Goal: Task Accomplishment & Management: Manage account settings

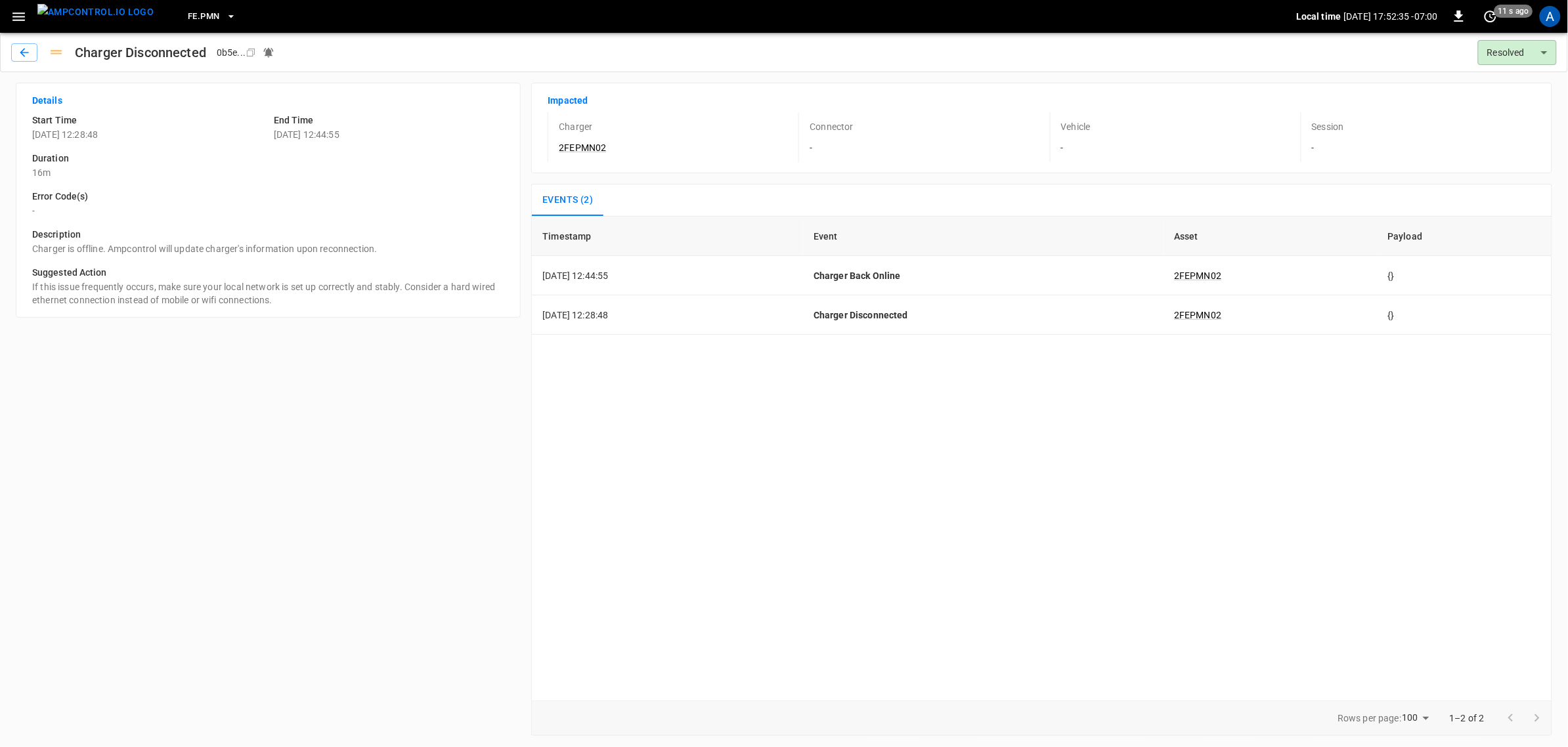
click at [14, 17] on icon "button" at bounding box center [19, 17] width 17 height 17
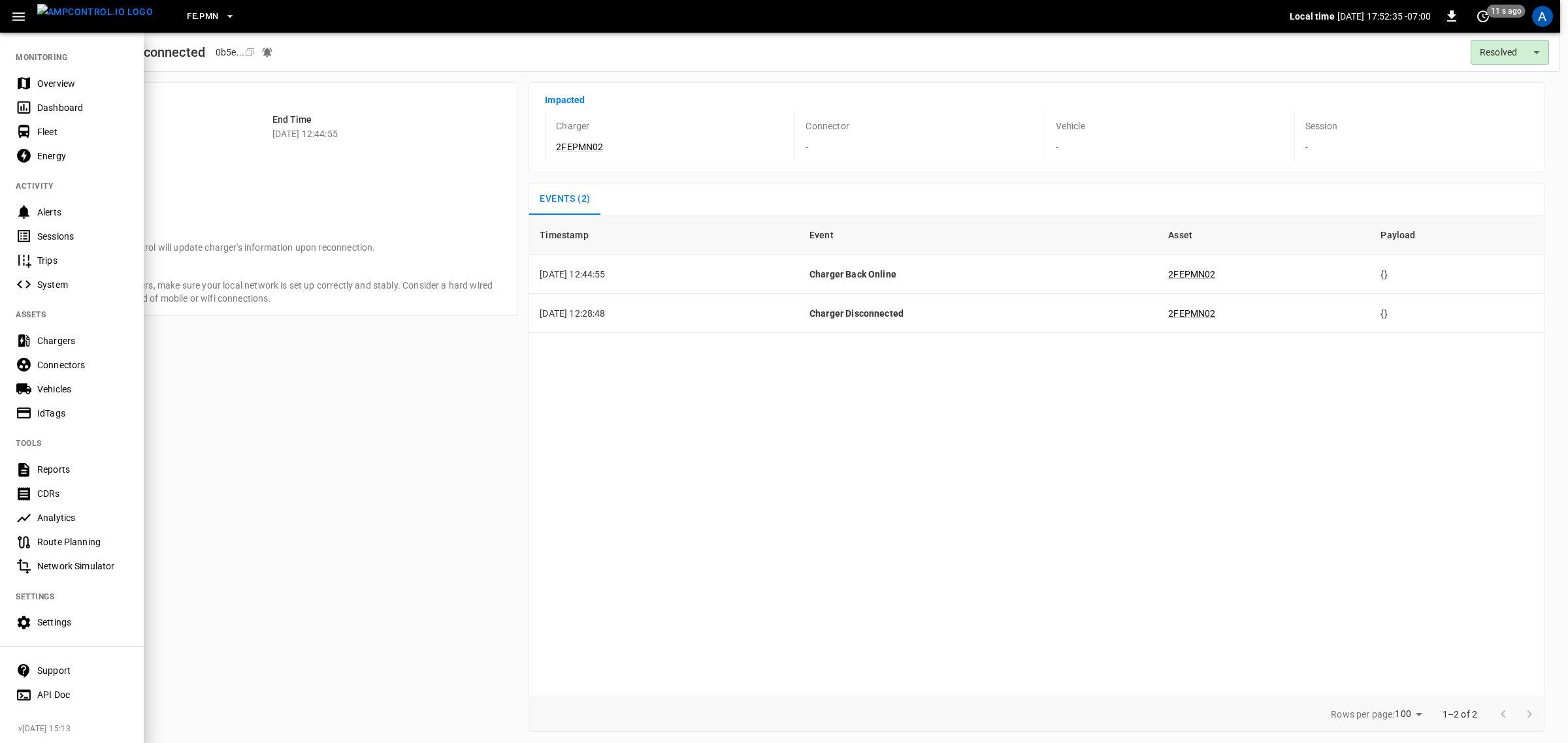
click at [75, 83] on div "Overview" at bounding box center [82, 84] width 90 height 13
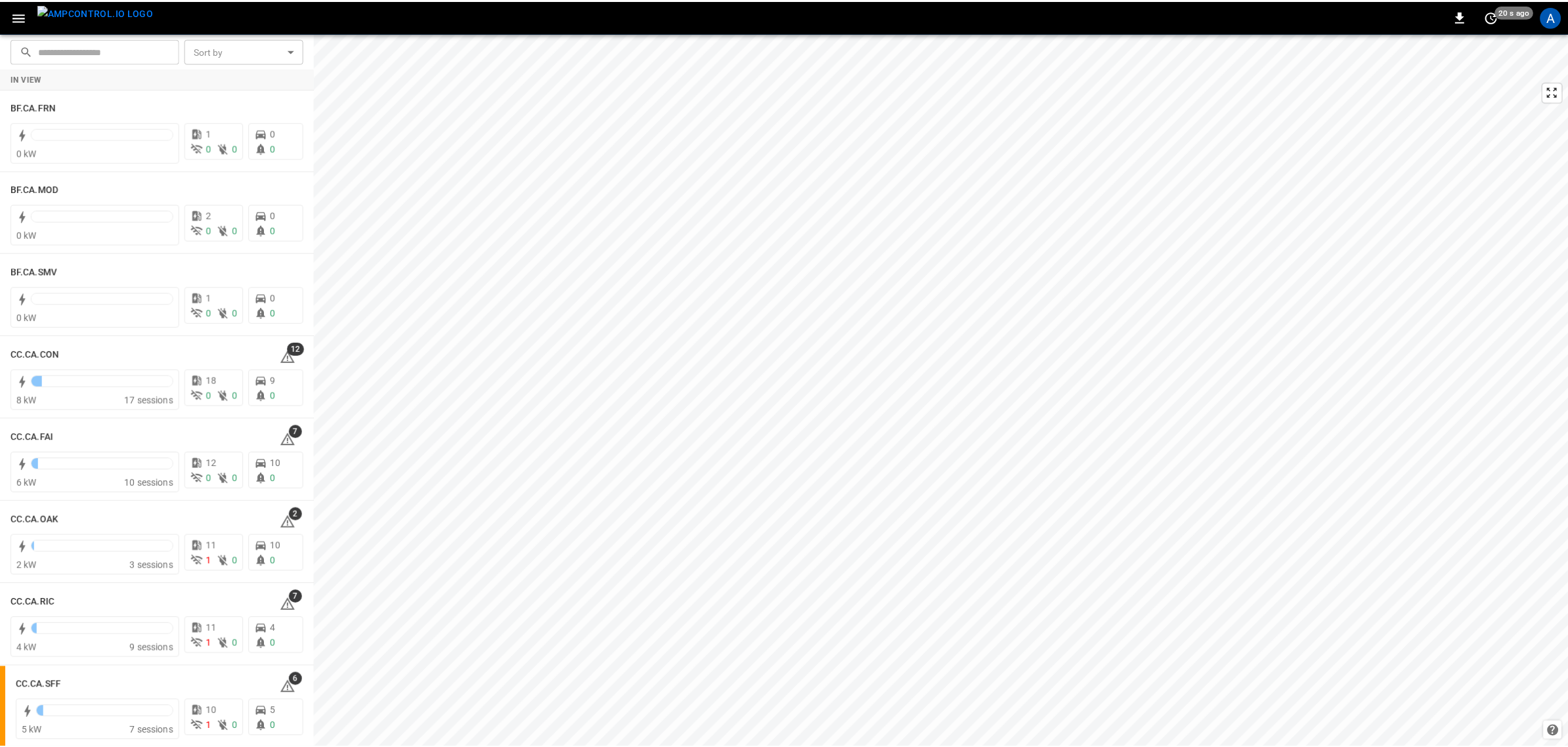
scroll to position [164, 0]
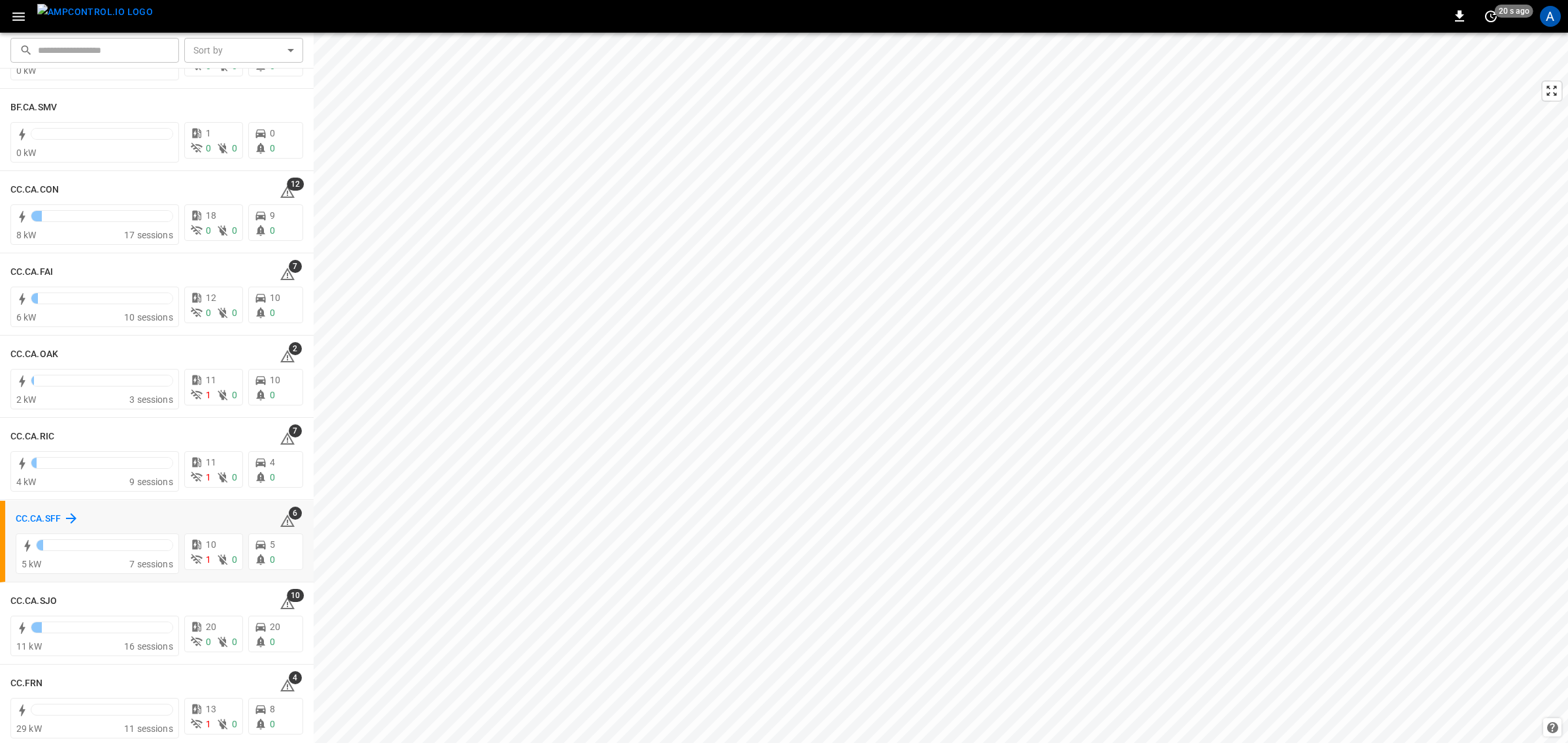
click at [35, 516] on h6 "CC.CA.SFF" at bounding box center [38, 518] width 45 height 14
click at [34, 595] on h6 "CC.CA.SFF" at bounding box center [38, 682] width 45 height 14
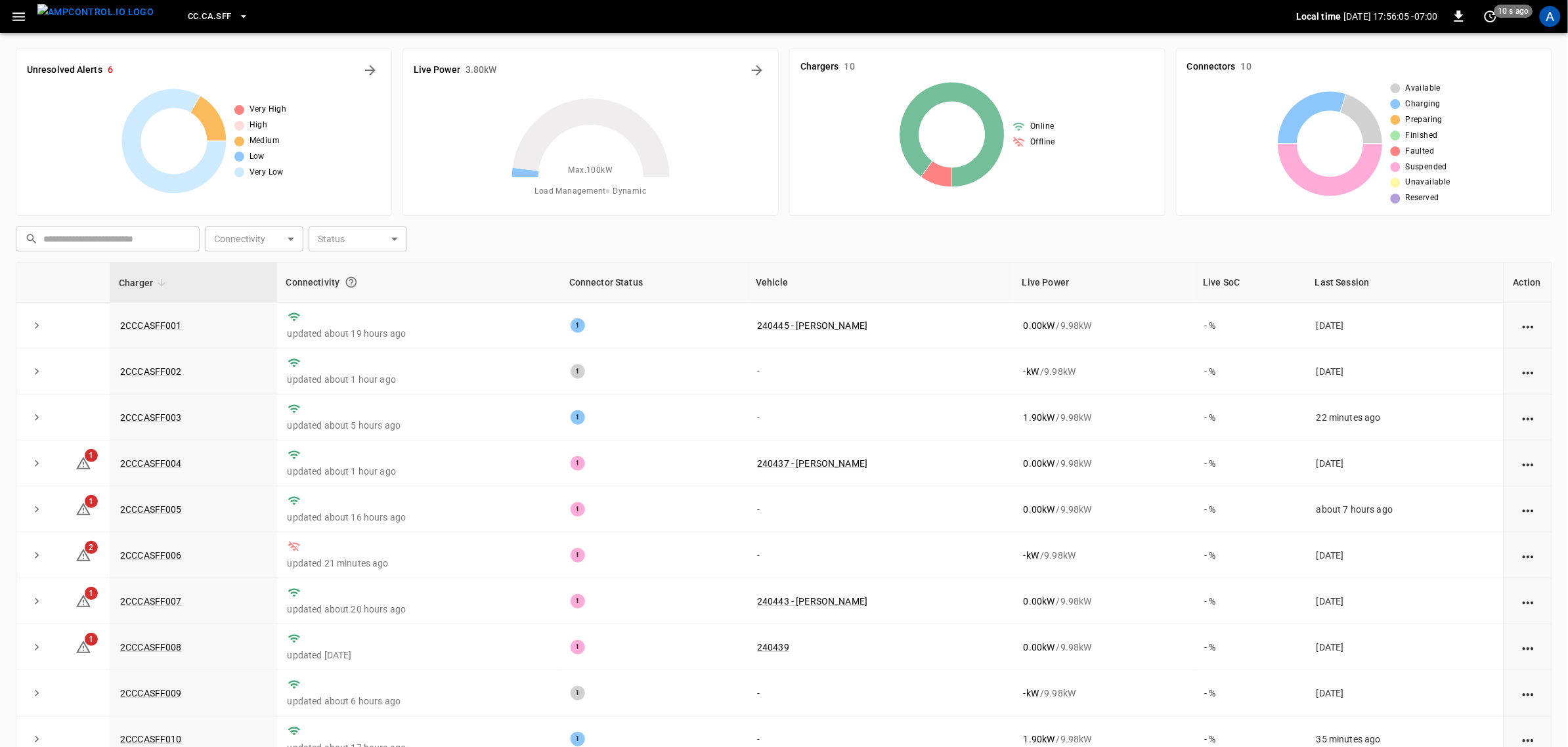
drag, startPoint x: 126, startPoint y: 552, endPoint x: 1012, endPoint y: 22, distance: 1032.4
click at [126, 552] on link "2CCCASFF006" at bounding box center [151, 555] width 62 height 11
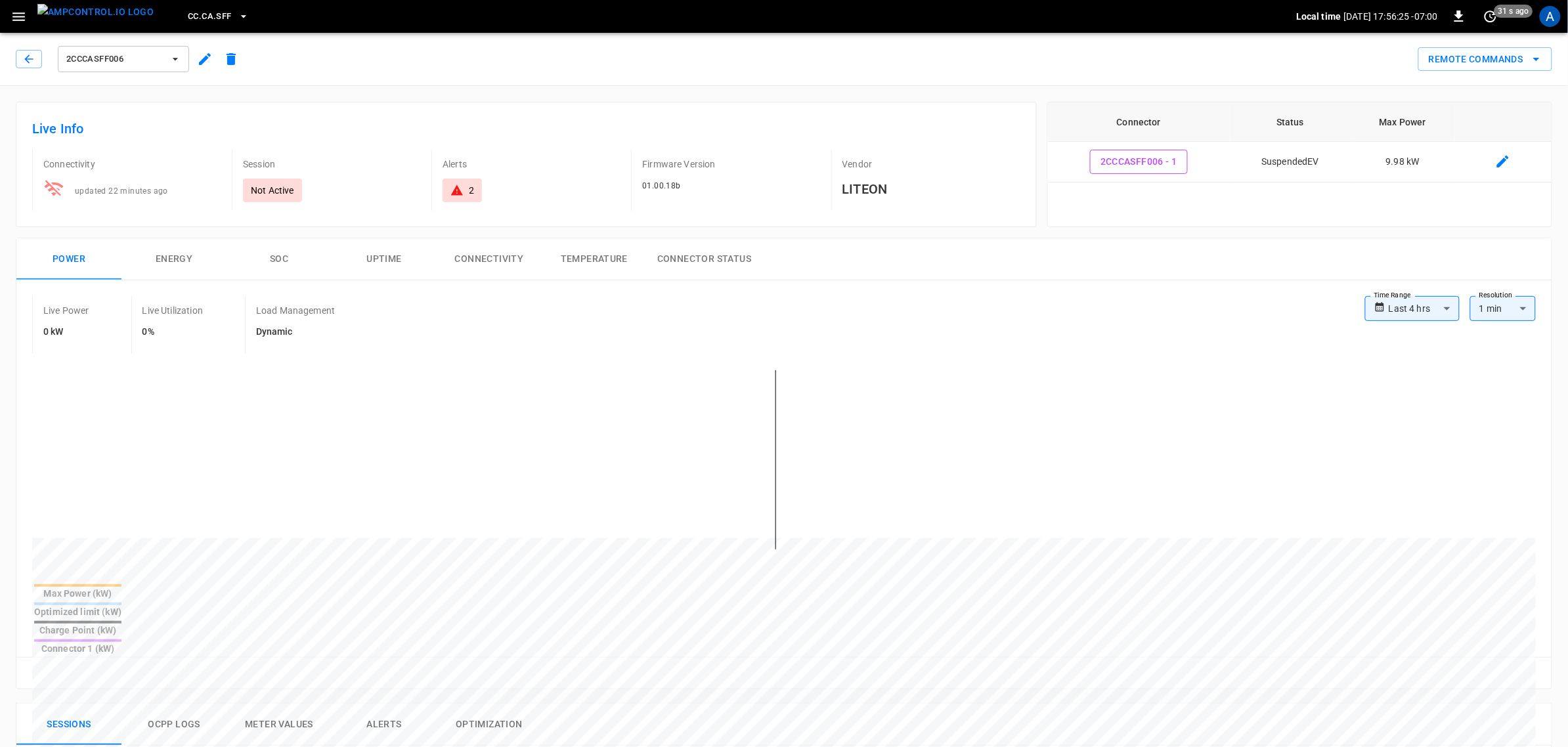
click at [30, 12] on button "button" at bounding box center [18, 17] width 27 height 24
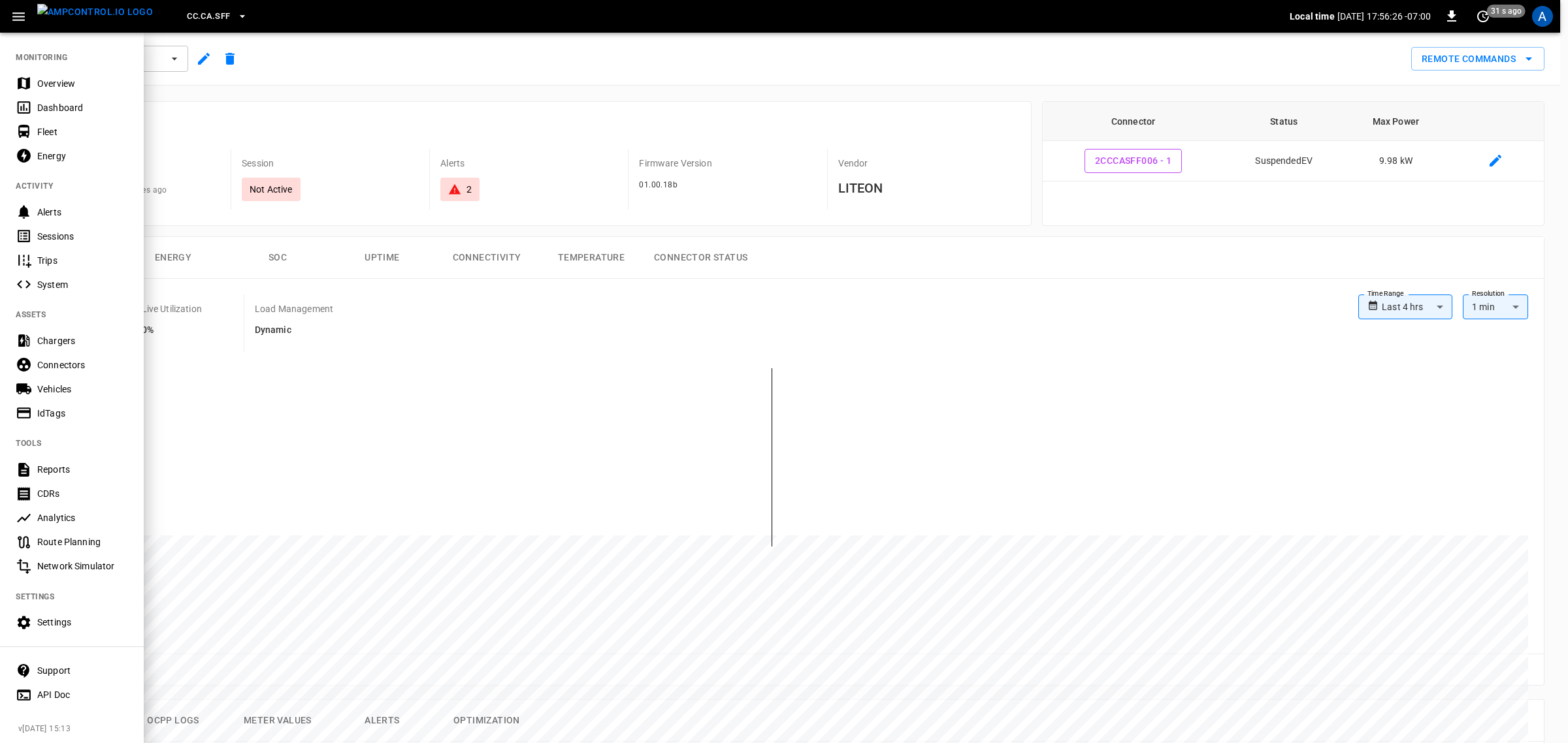
click at [44, 74] on div "Overview" at bounding box center [71, 83] width 144 height 24
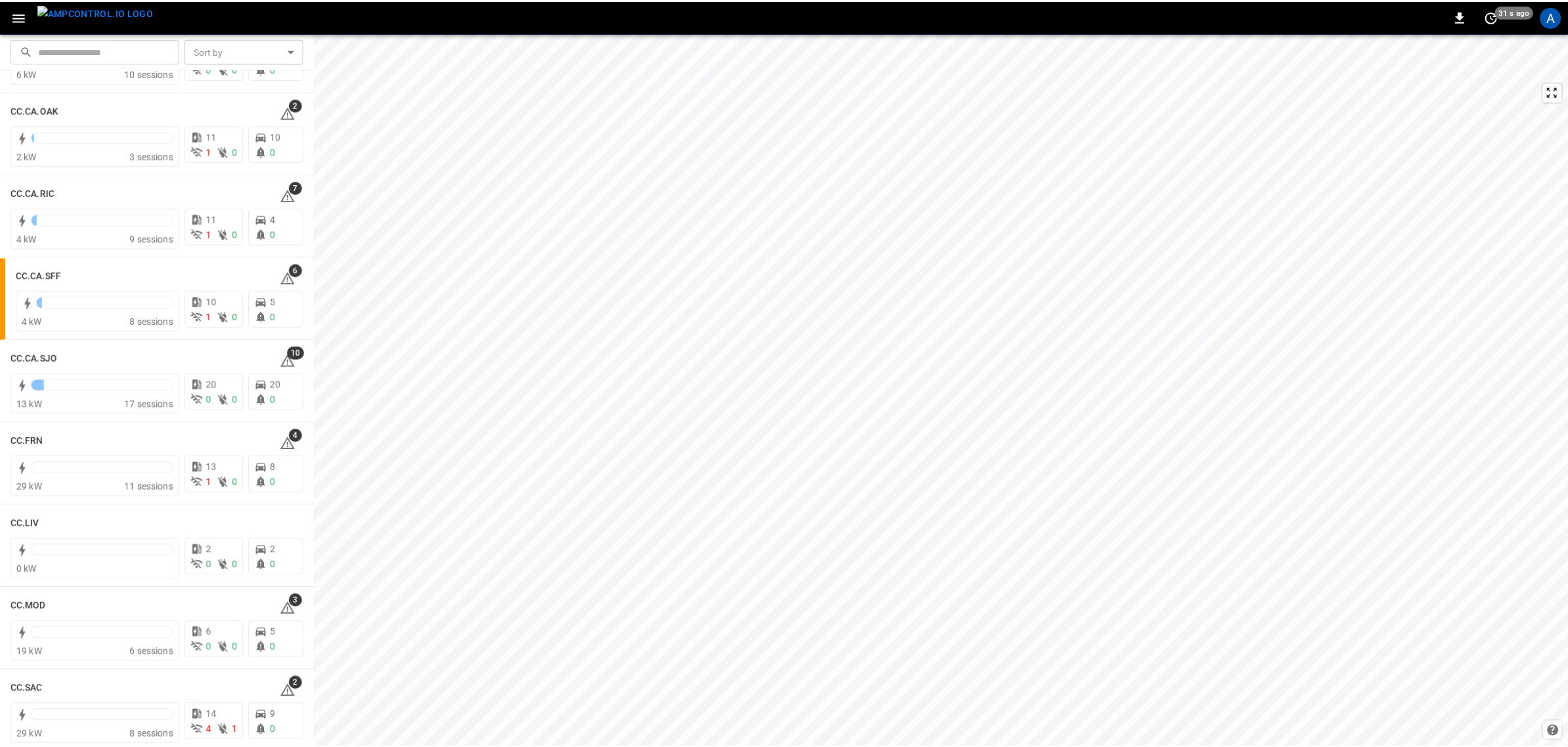
scroll to position [493, 0]
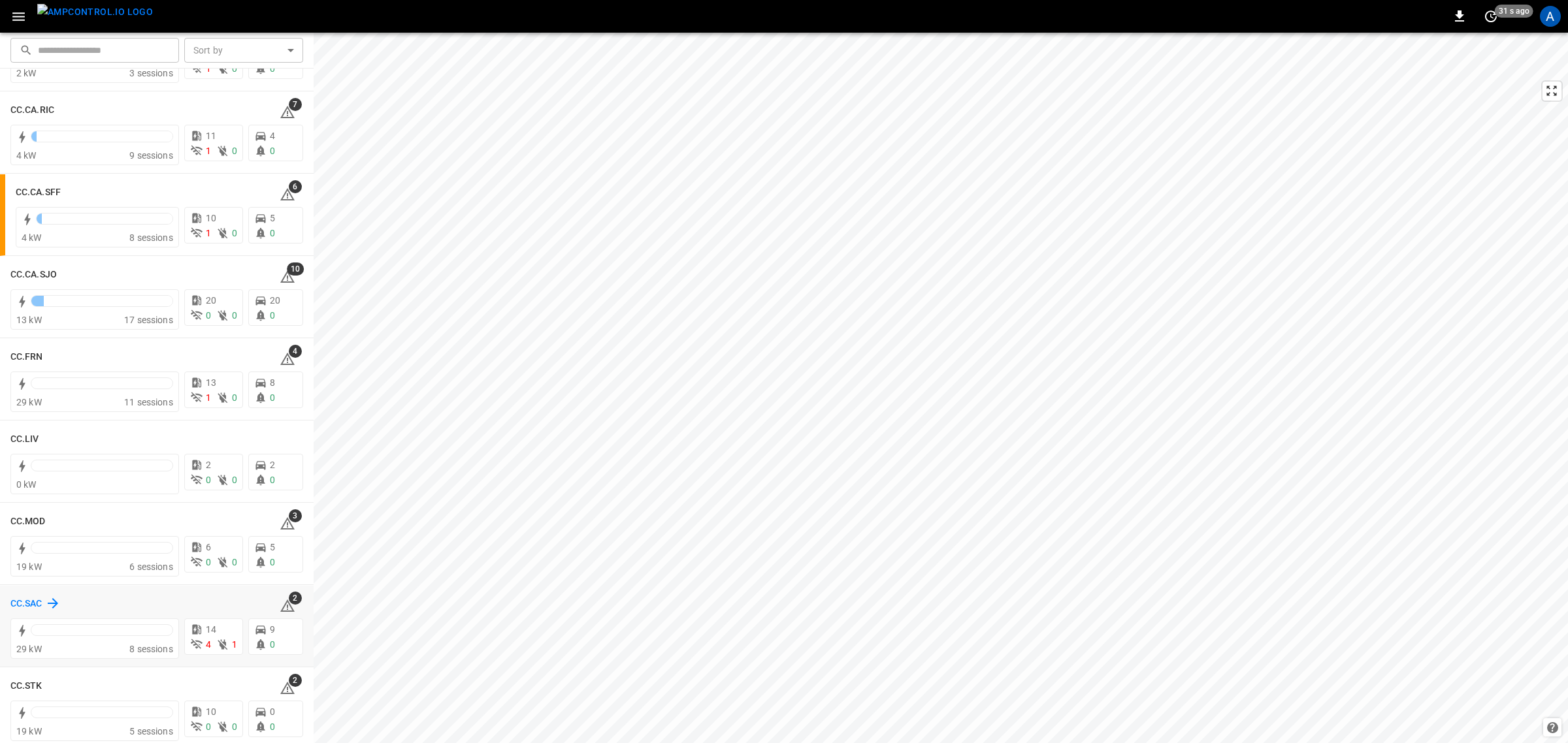
click at [32, 595] on h6 "CC.SAC" at bounding box center [27, 604] width 32 height 14
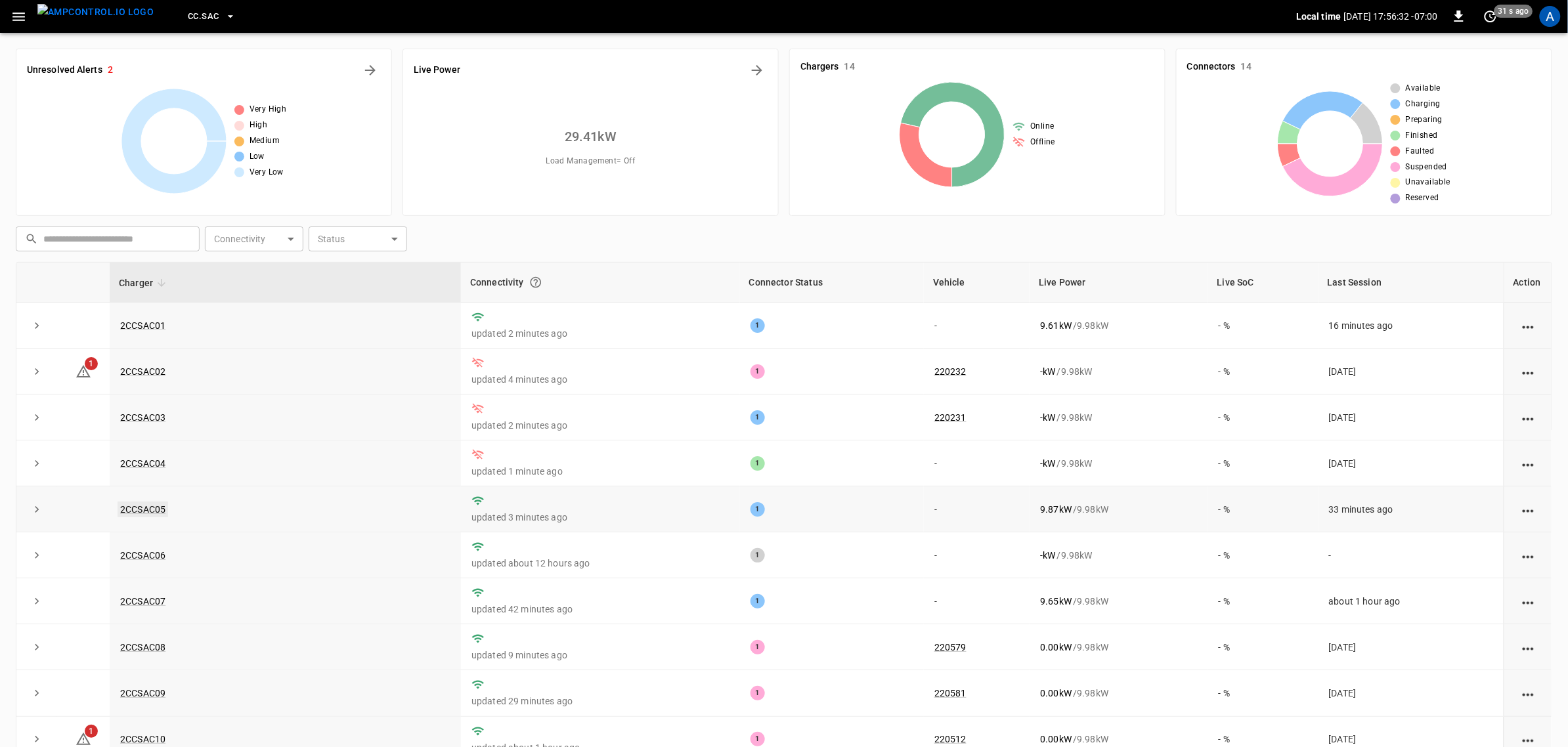
click at [148, 515] on link "2CCSAC05" at bounding box center [143, 509] width 51 height 16
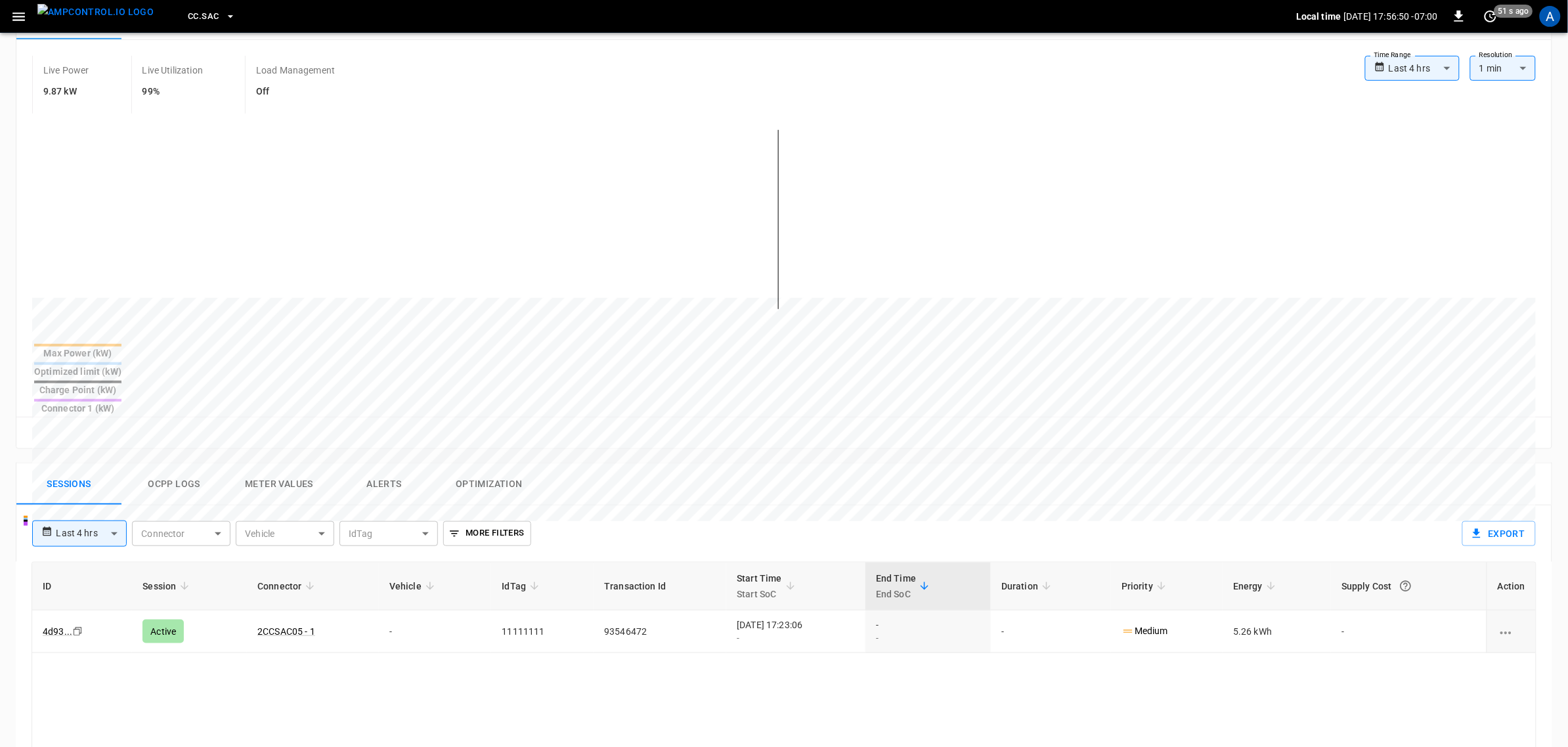
scroll to position [246, 0]
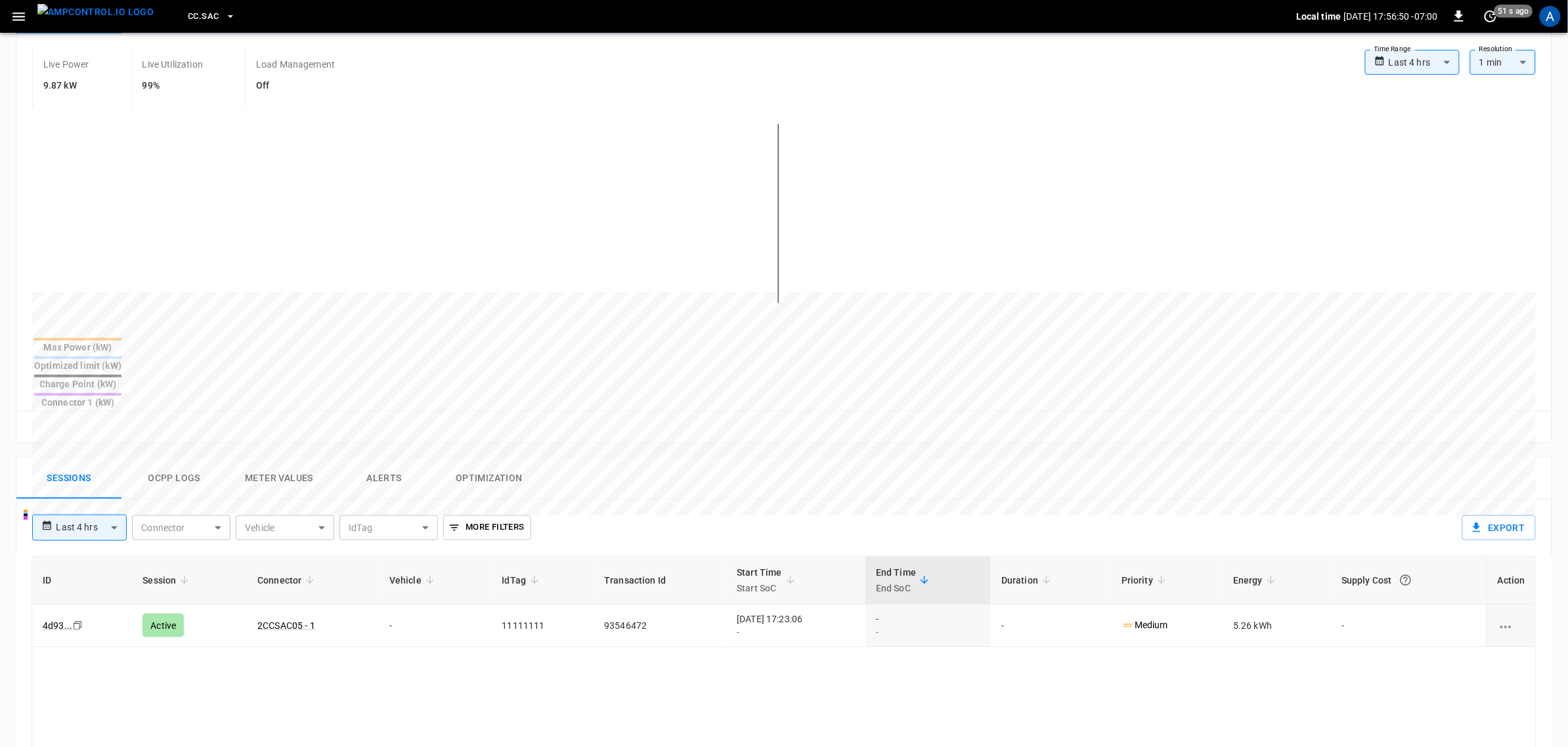
click at [384, 458] on button "Alerts" at bounding box center [384, 479] width 105 height 42
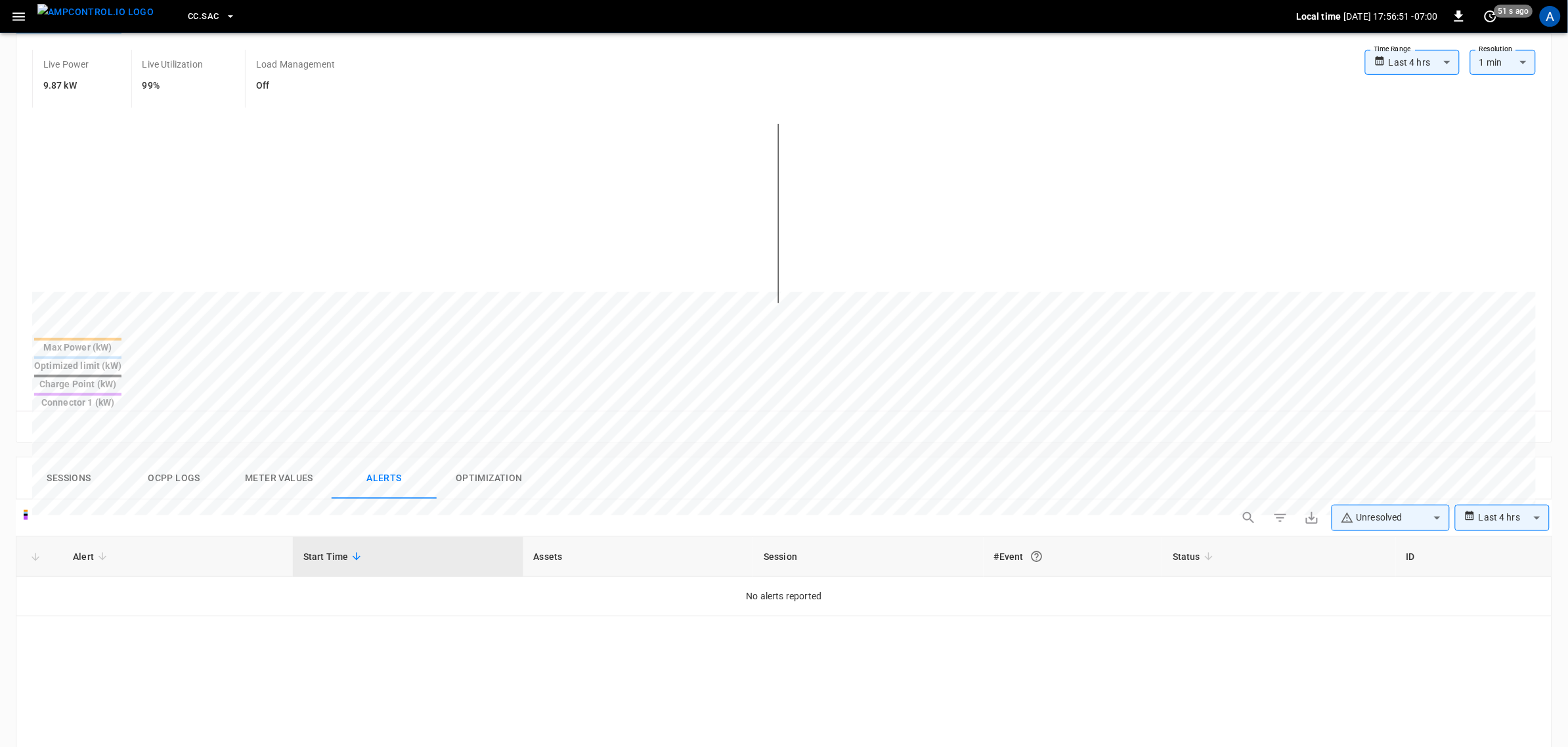
click at [1260, 480] on body "**********" at bounding box center [784, 471] width 1568 height 1434
click at [1260, 501] on li "Resolved" at bounding box center [1391, 505] width 118 height 26
type input "**********"
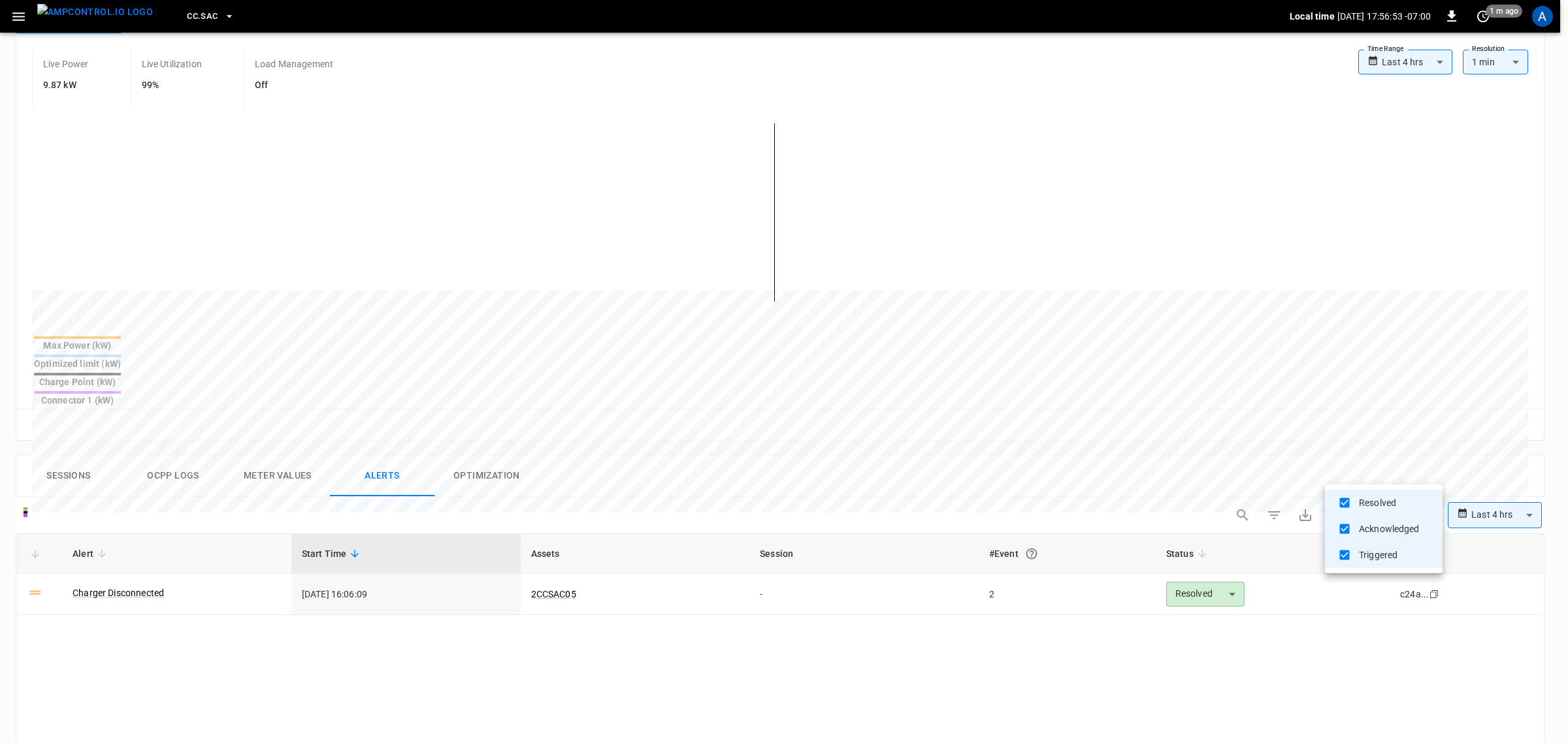
click at [161, 540] on div at bounding box center [784, 372] width 1568 height 743
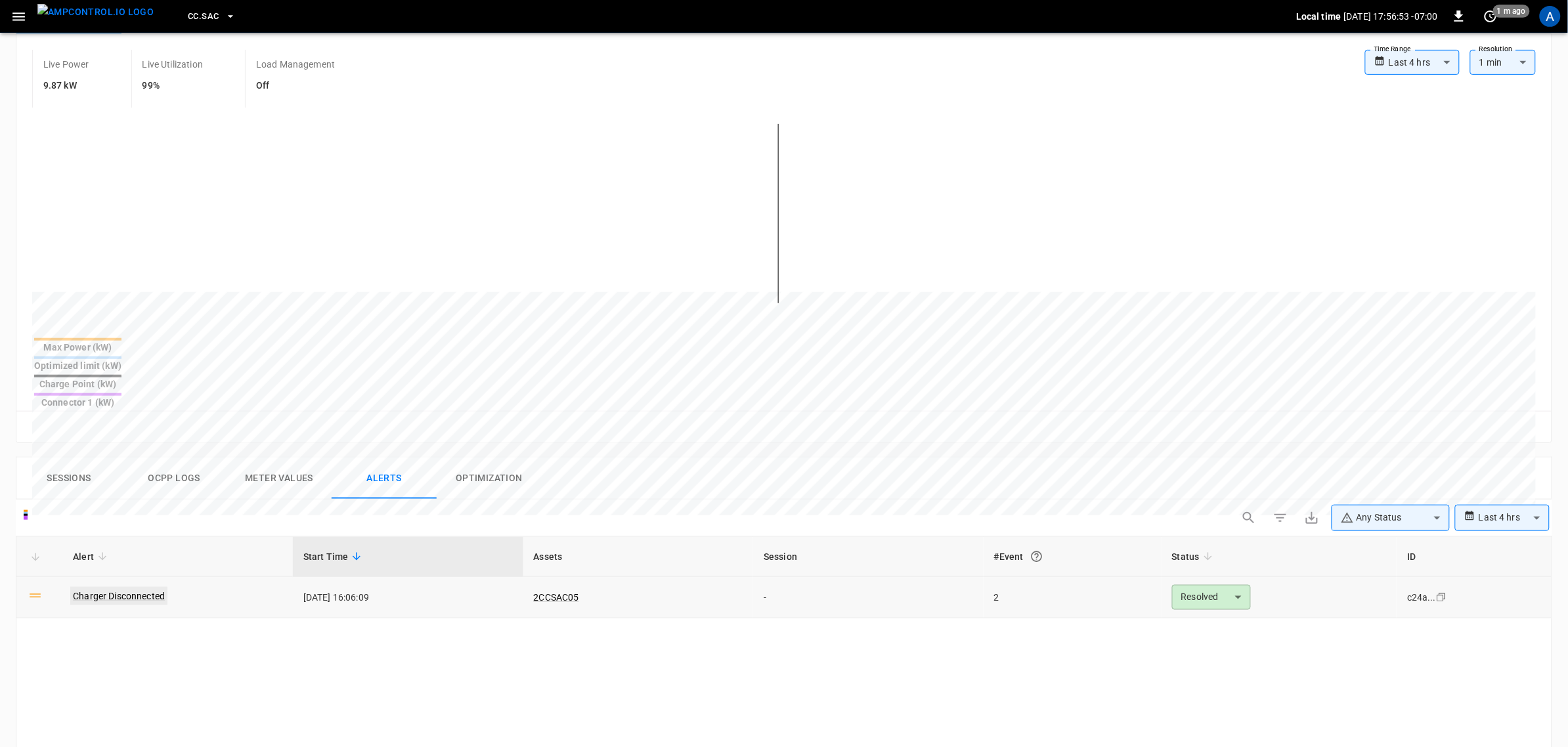
click at [156, 587] on link "Charger Disconnected" at bounding box center [118, 596] width 98 height 18
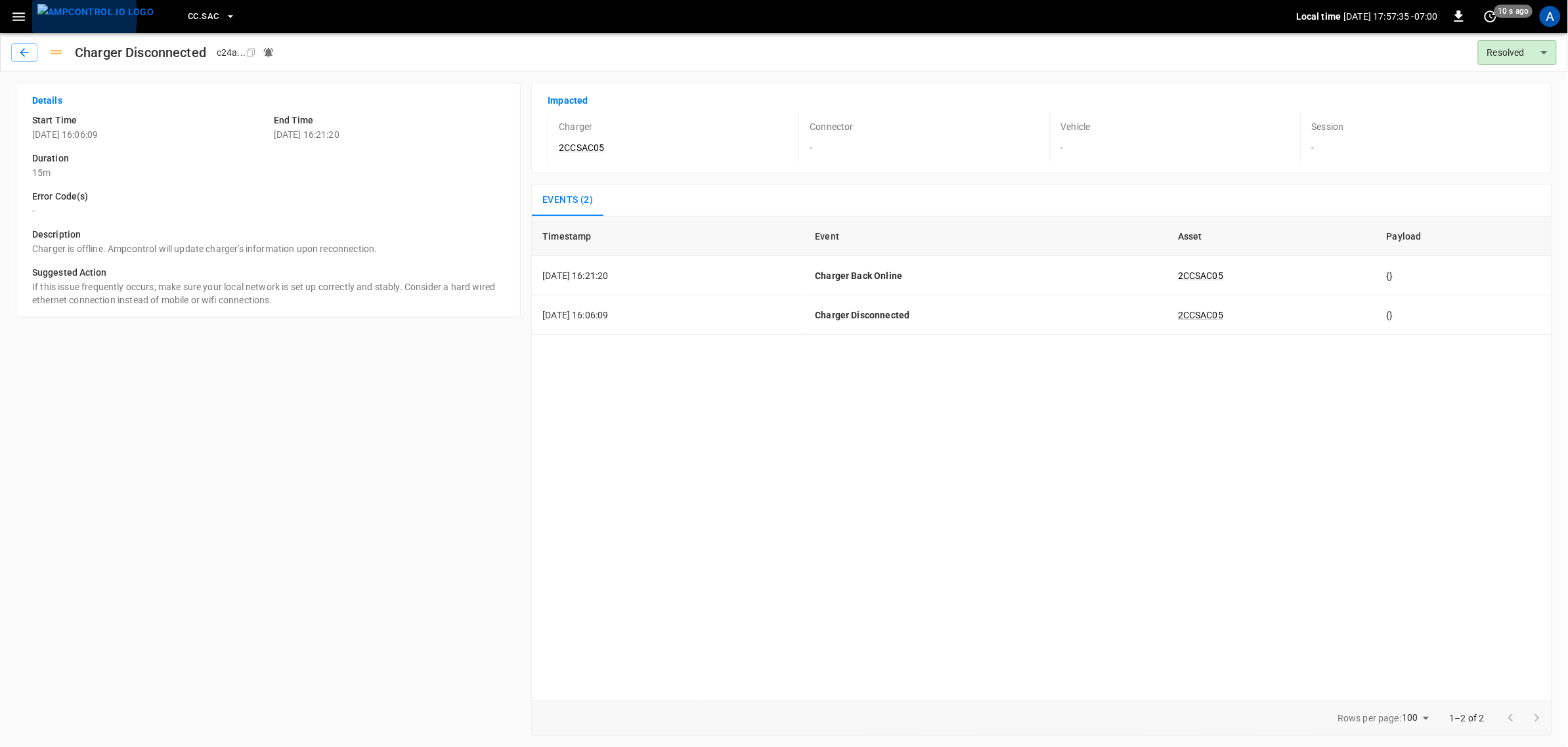
click at [38, 17] on img "menu" at bounding box center [95, 13] width 116 height 17
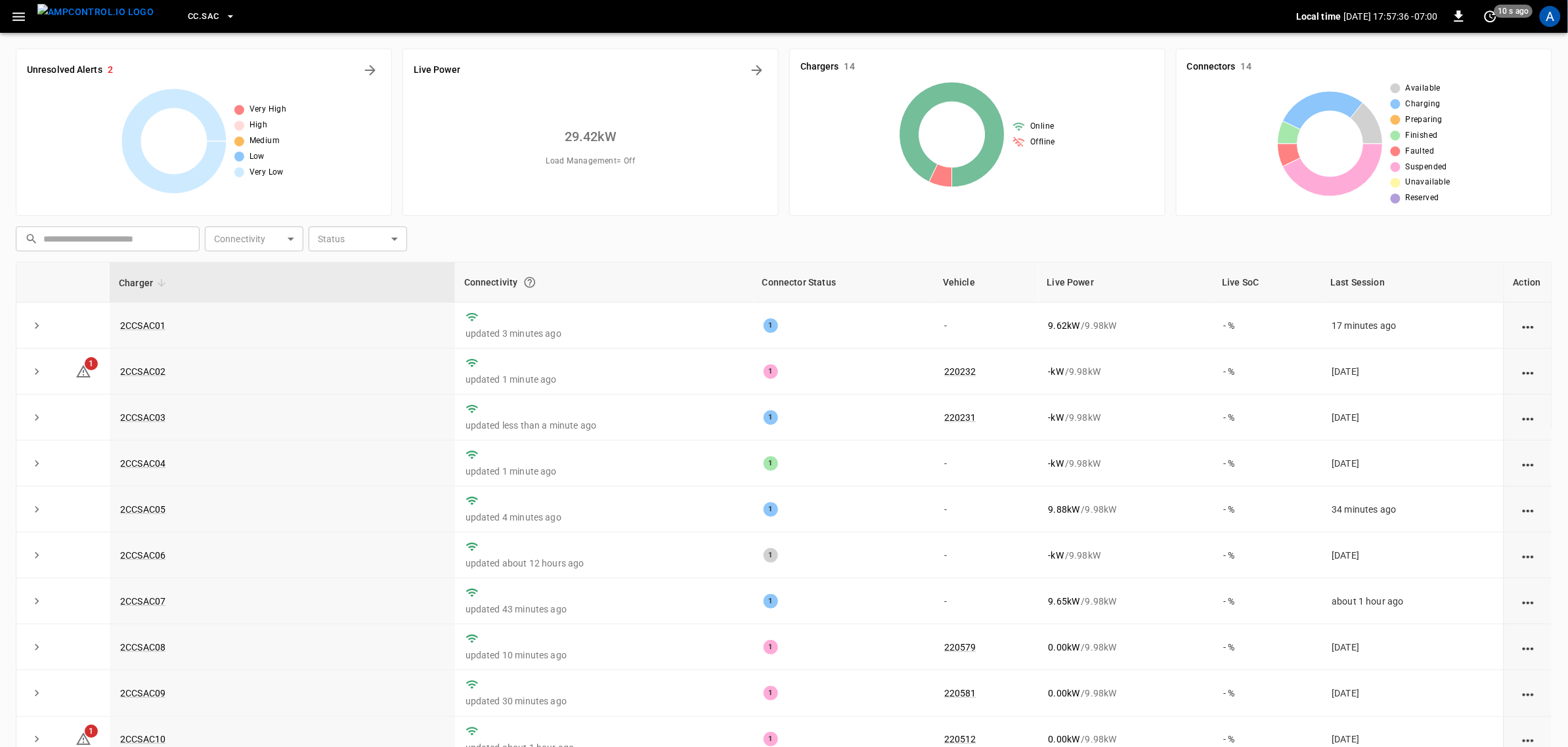
drag, startPoint x: 20, startPoint y: 4, endPoint x: 28, endPoint y: 8, distance: 8.9
click at [27, 8] on button "button" at bounding box center [18, 17] width 27 height 24
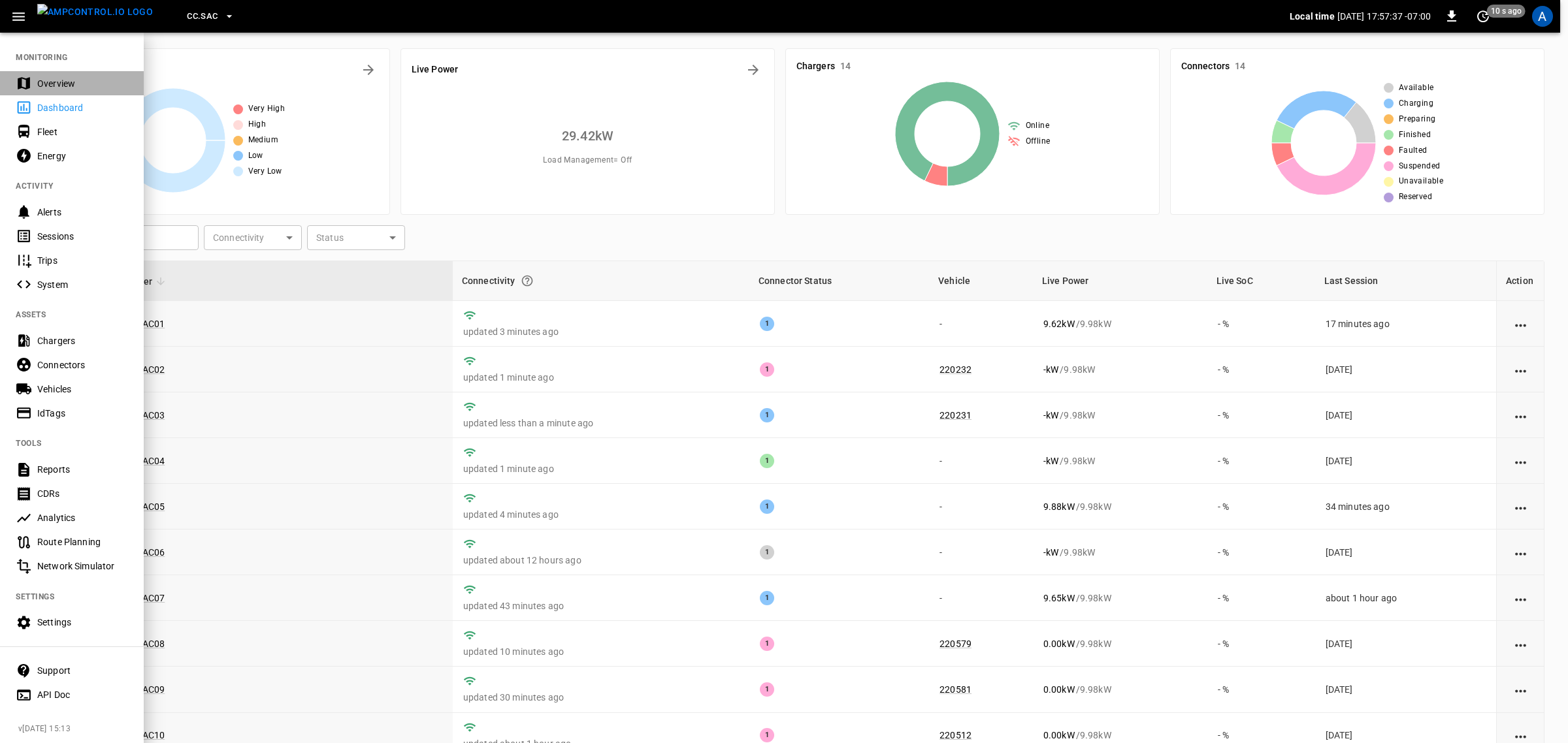
click at [70, 86] on div "Overview" at bounding box center [82, 84] width 90 height 13
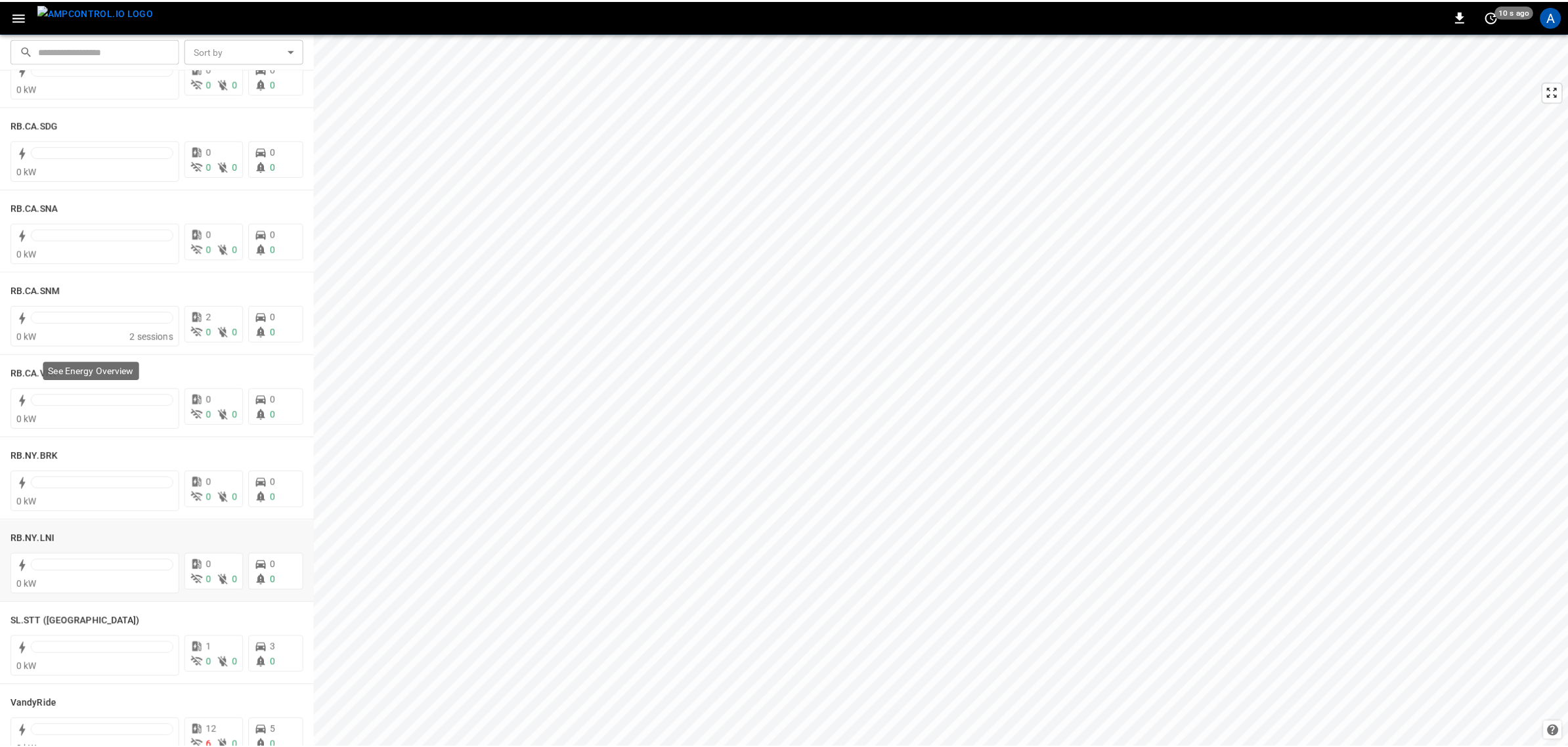
scroll to position [2469, 0]
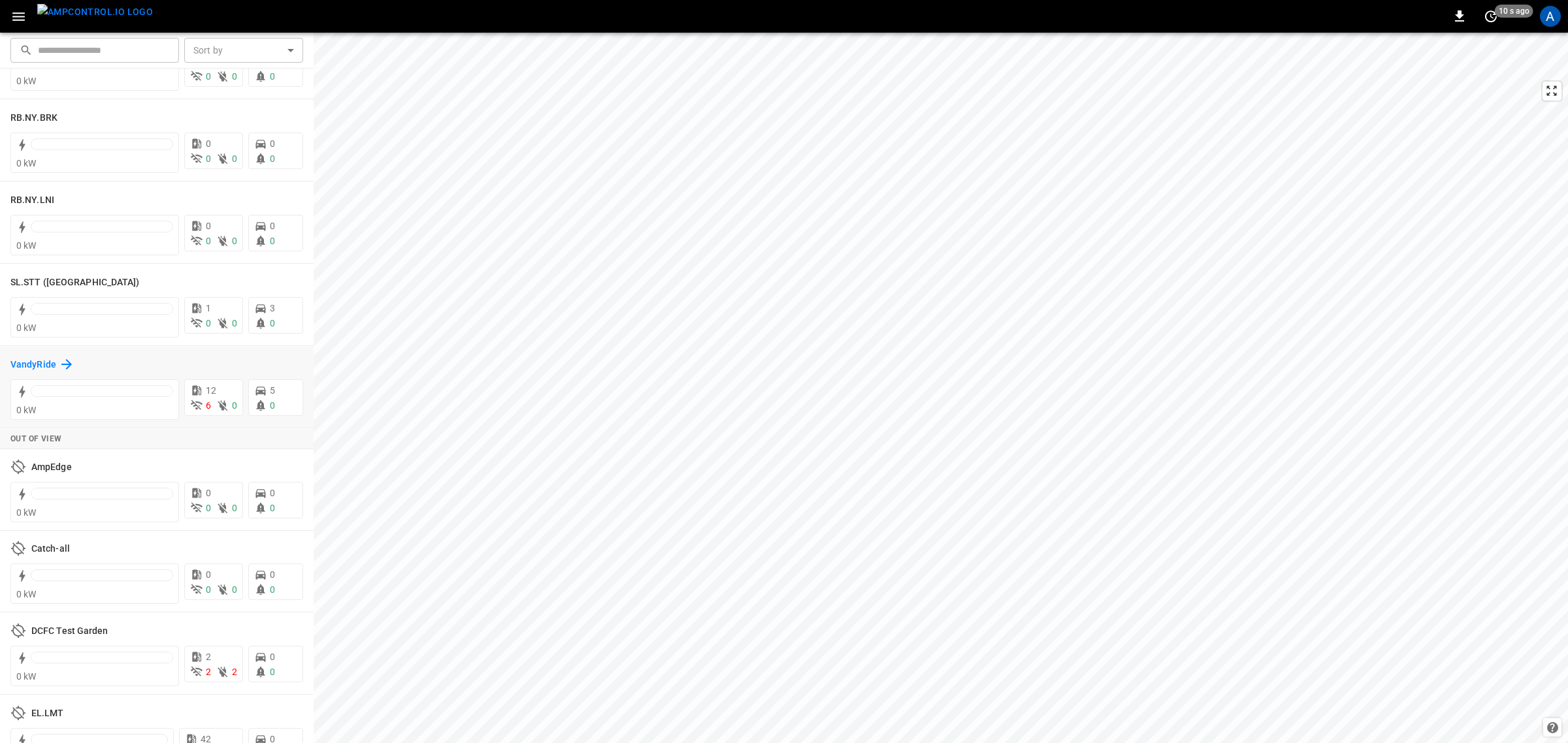
click at [35, 367] on h6 "VandyRide" at bounding box center [33, 365] width 46 height 14
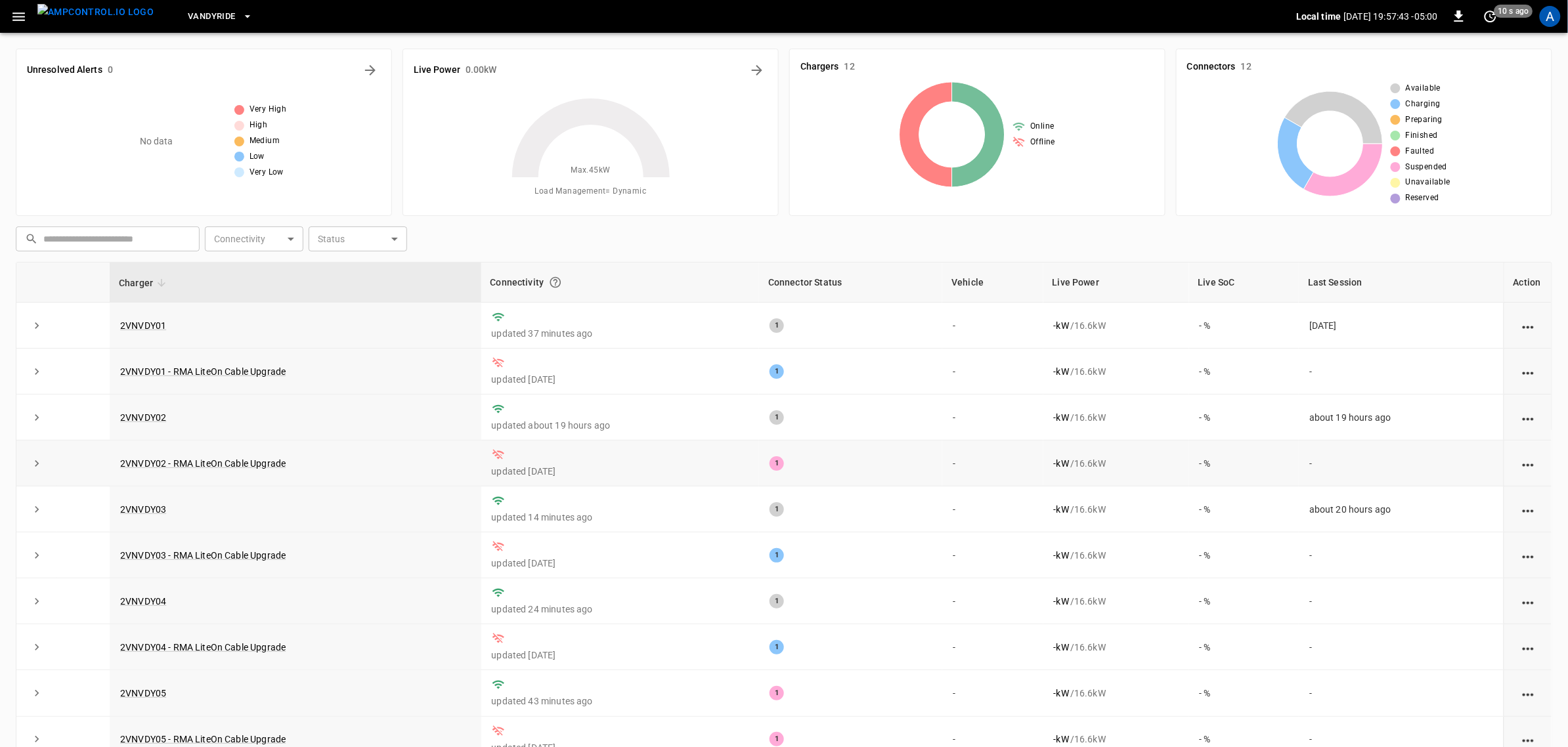
scroll to position [73, 0]
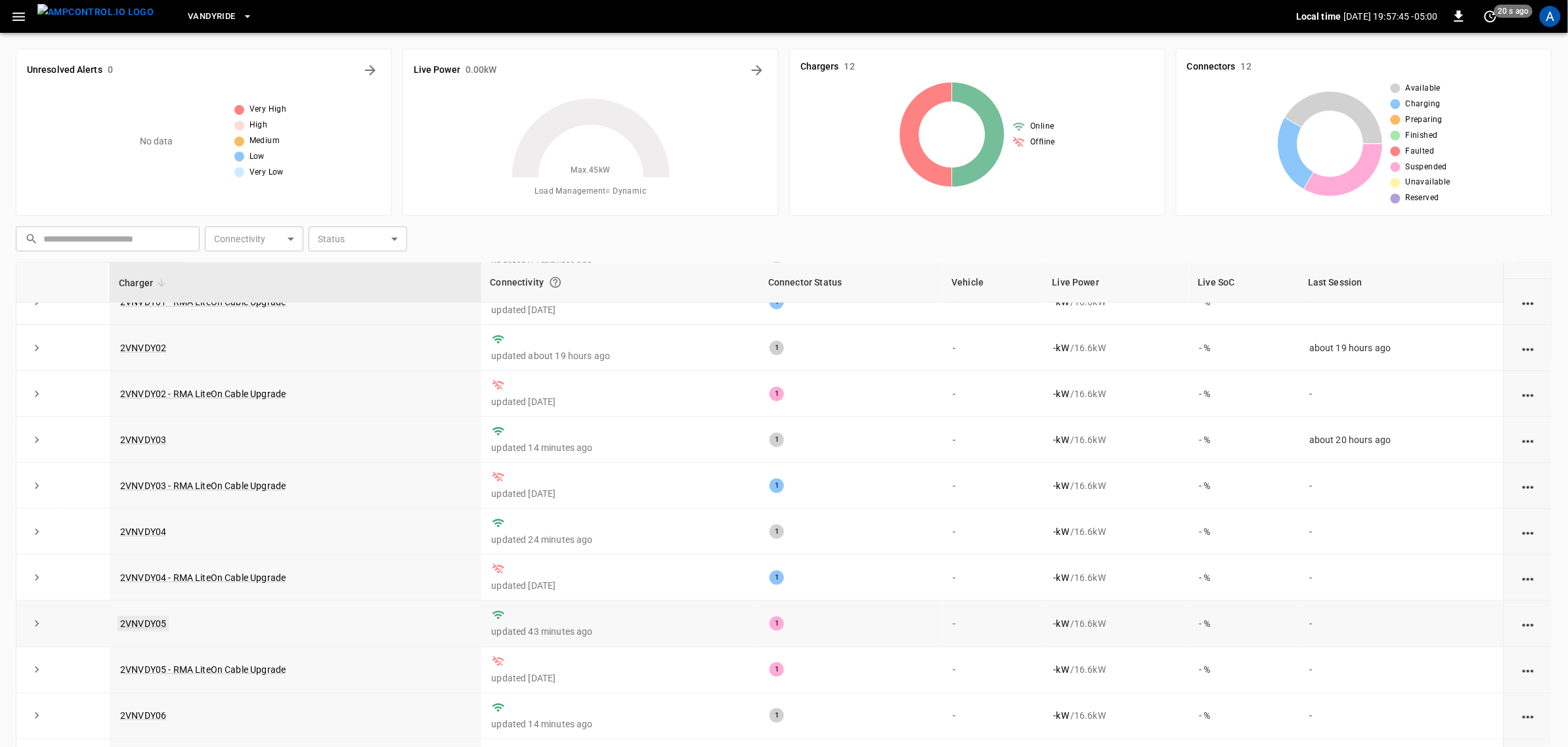
click at [148, 598] on link "2VNVDY05" at bounding box center [143, 624] width 51 height 16
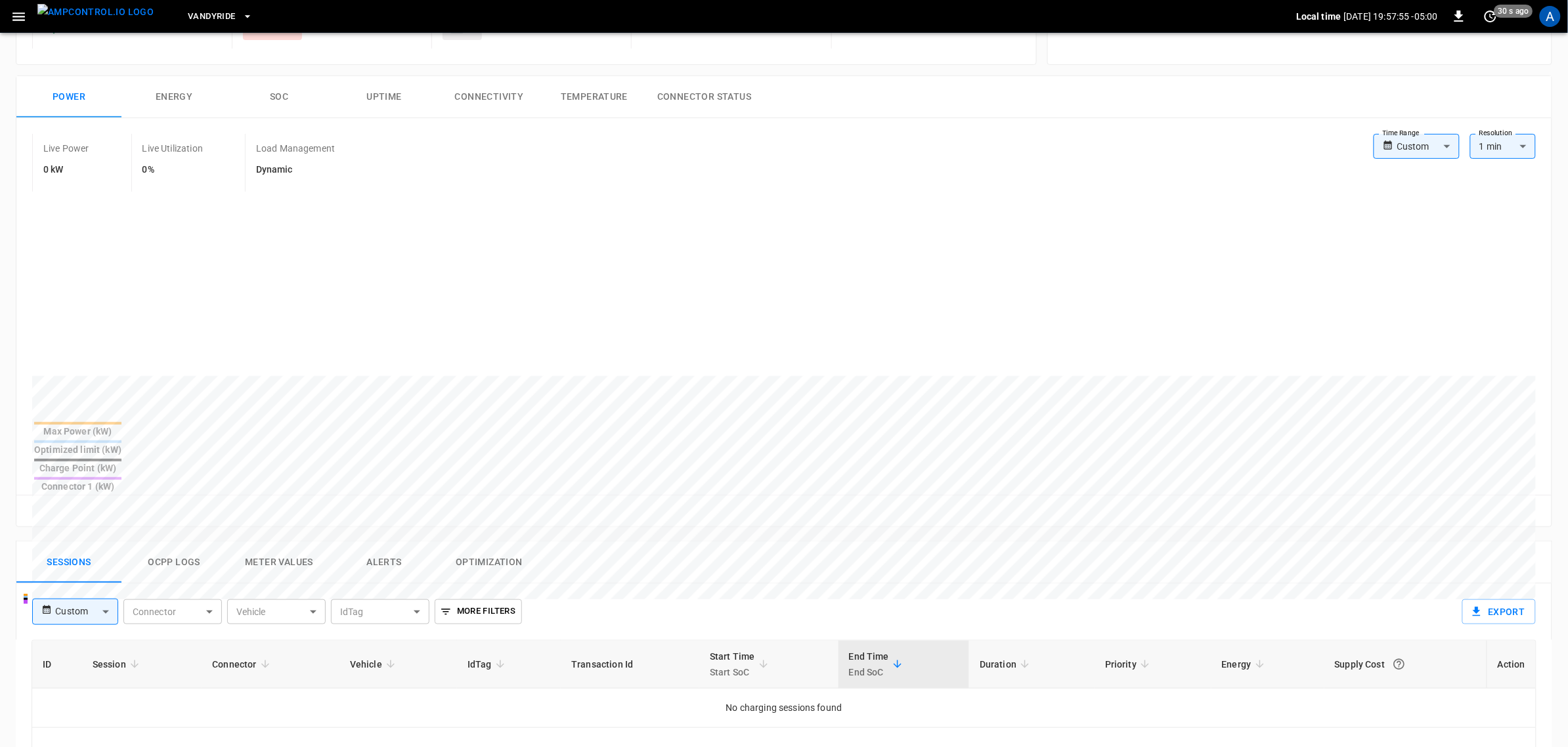
scroll to position [164, 0]
click at [381, 539] on button "Alerts" at bounding box center [384, 560] width 105 height 42
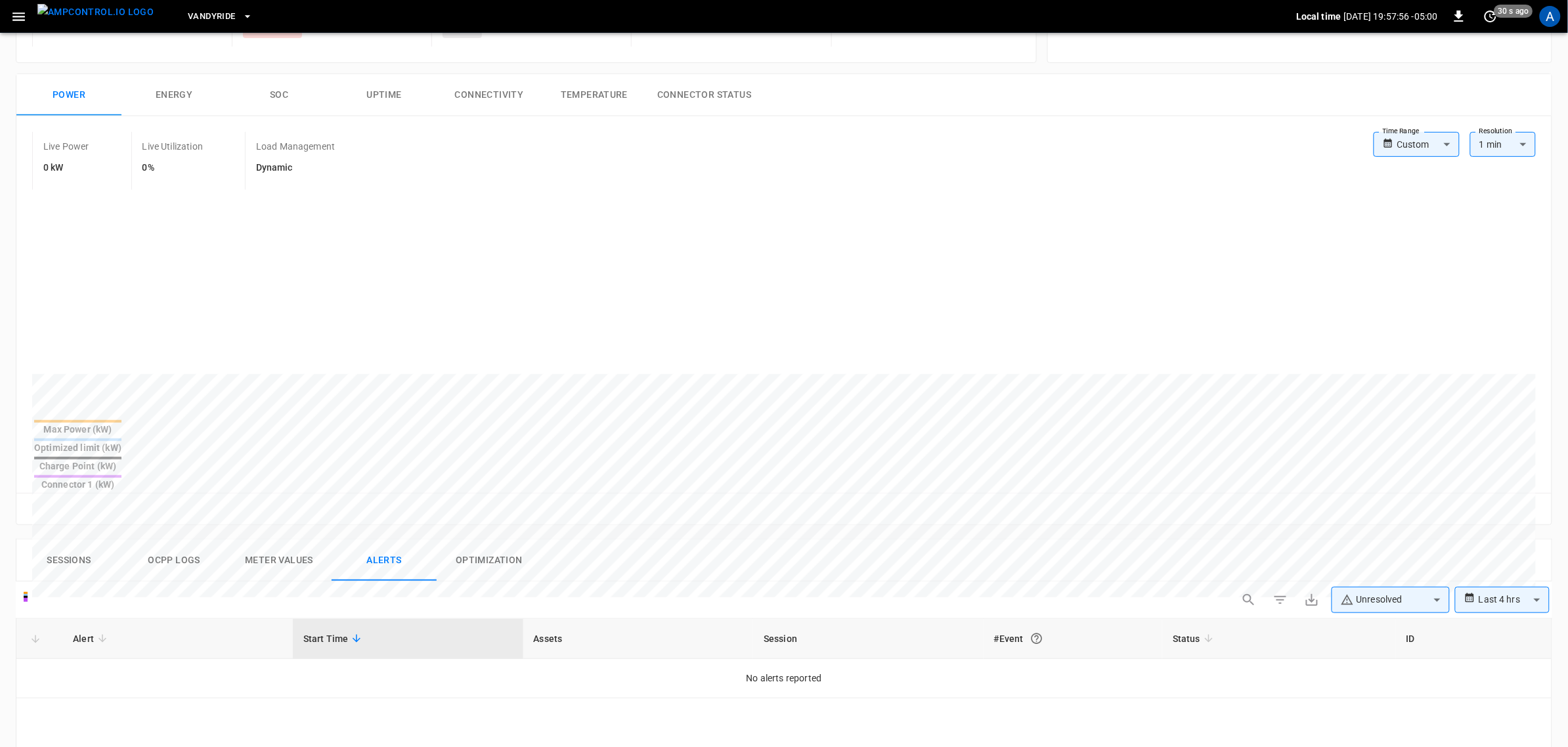
click at [1260, 557] on body "**********" at bounding box center [784, 553] width 1568 height 1434
type input "**********"
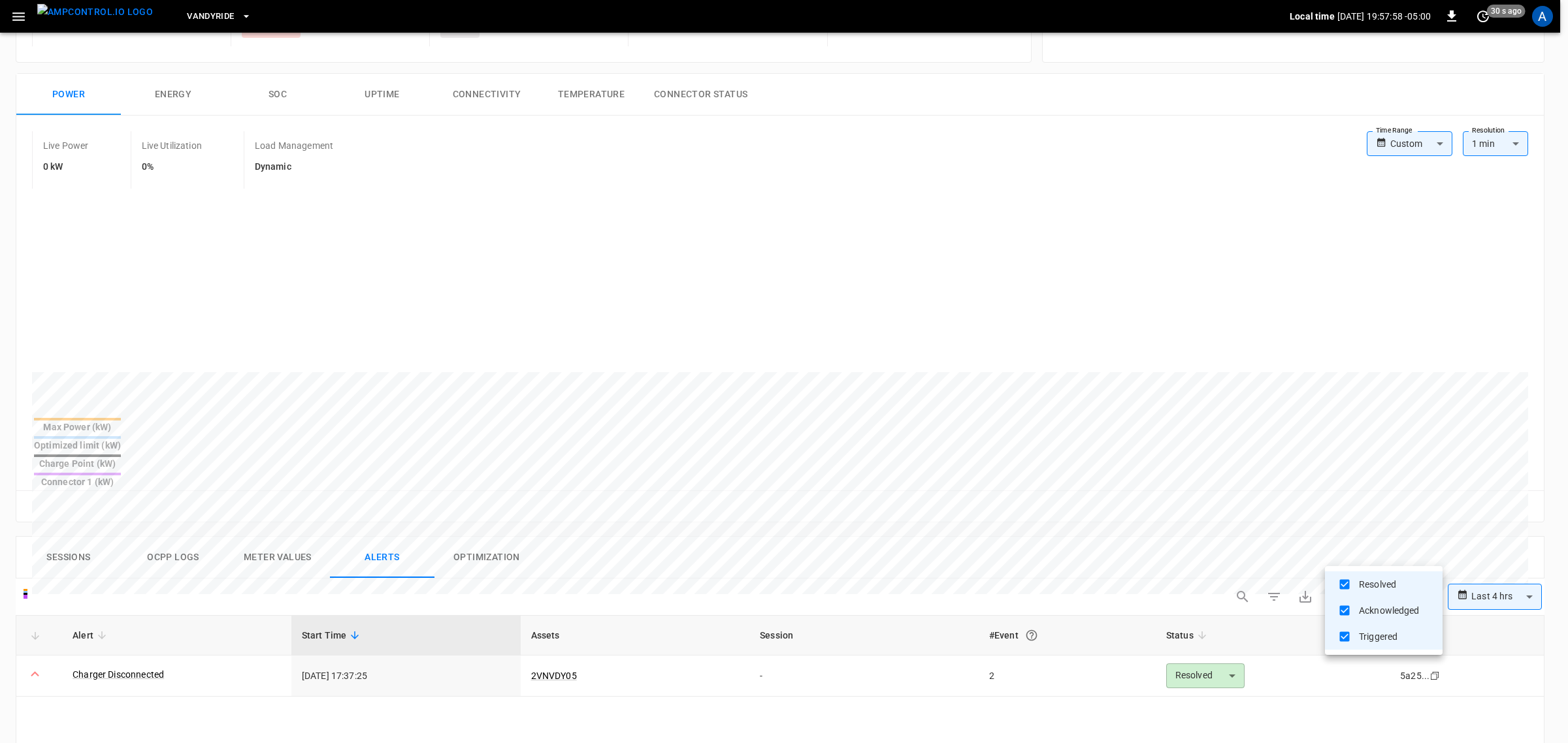
click at [137, 595] on div at bounding box center [784, 372] width 1568 height 743
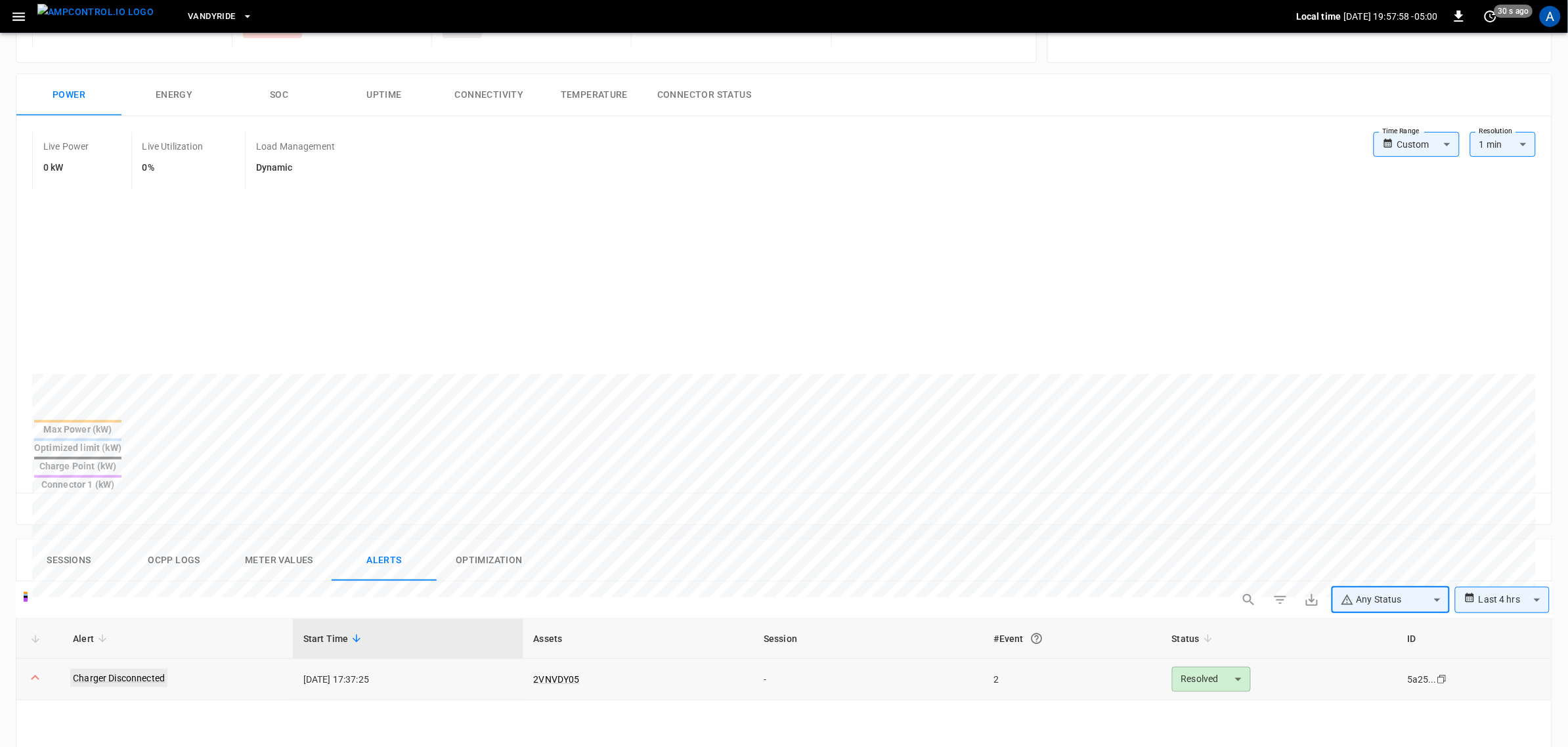
click at [143, 598] on link "Charger Disconnected" at bounding box center [118, 678] width 98 height 18
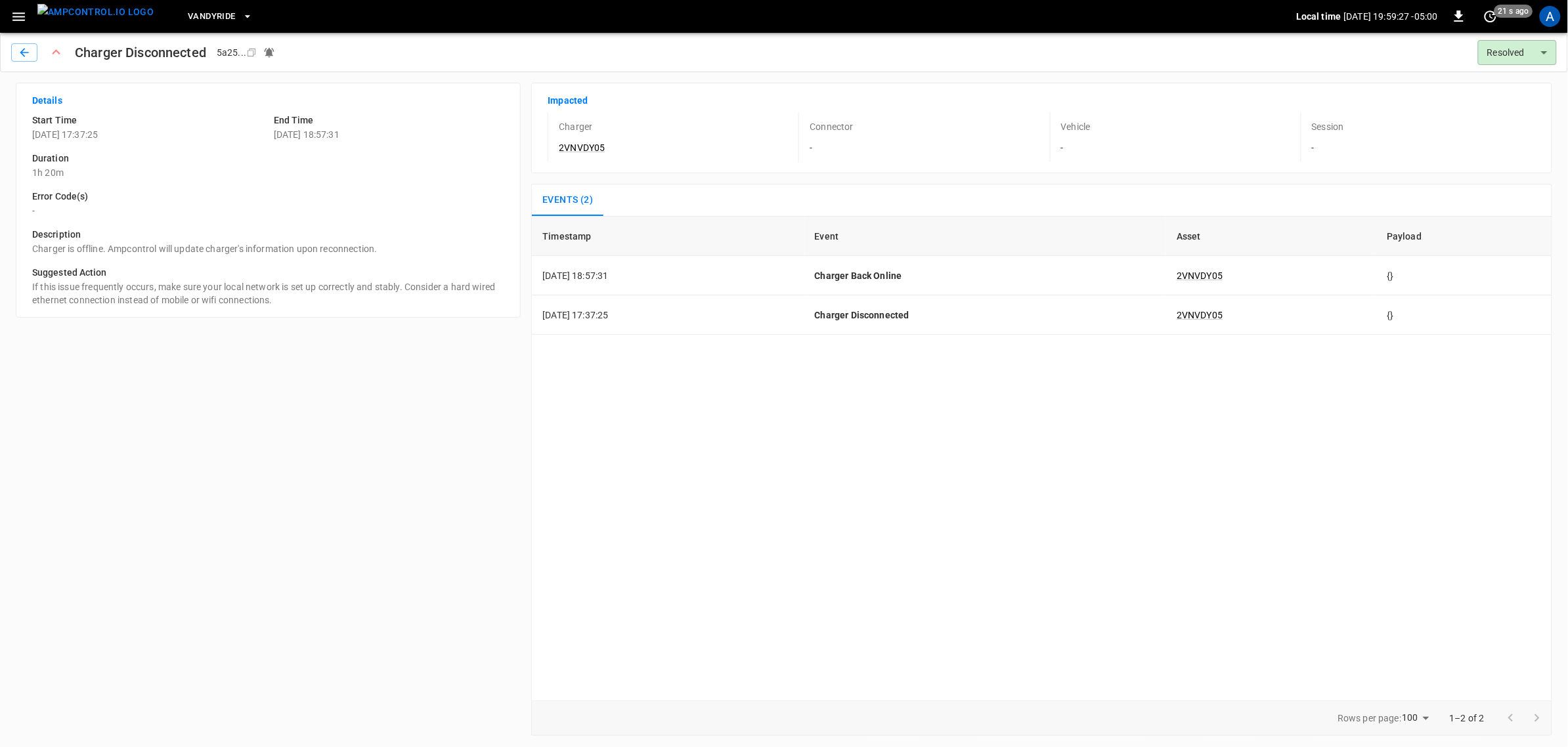
click at [22, 15] on icon "button" at bounding box center [19, 17] width 17 height 17
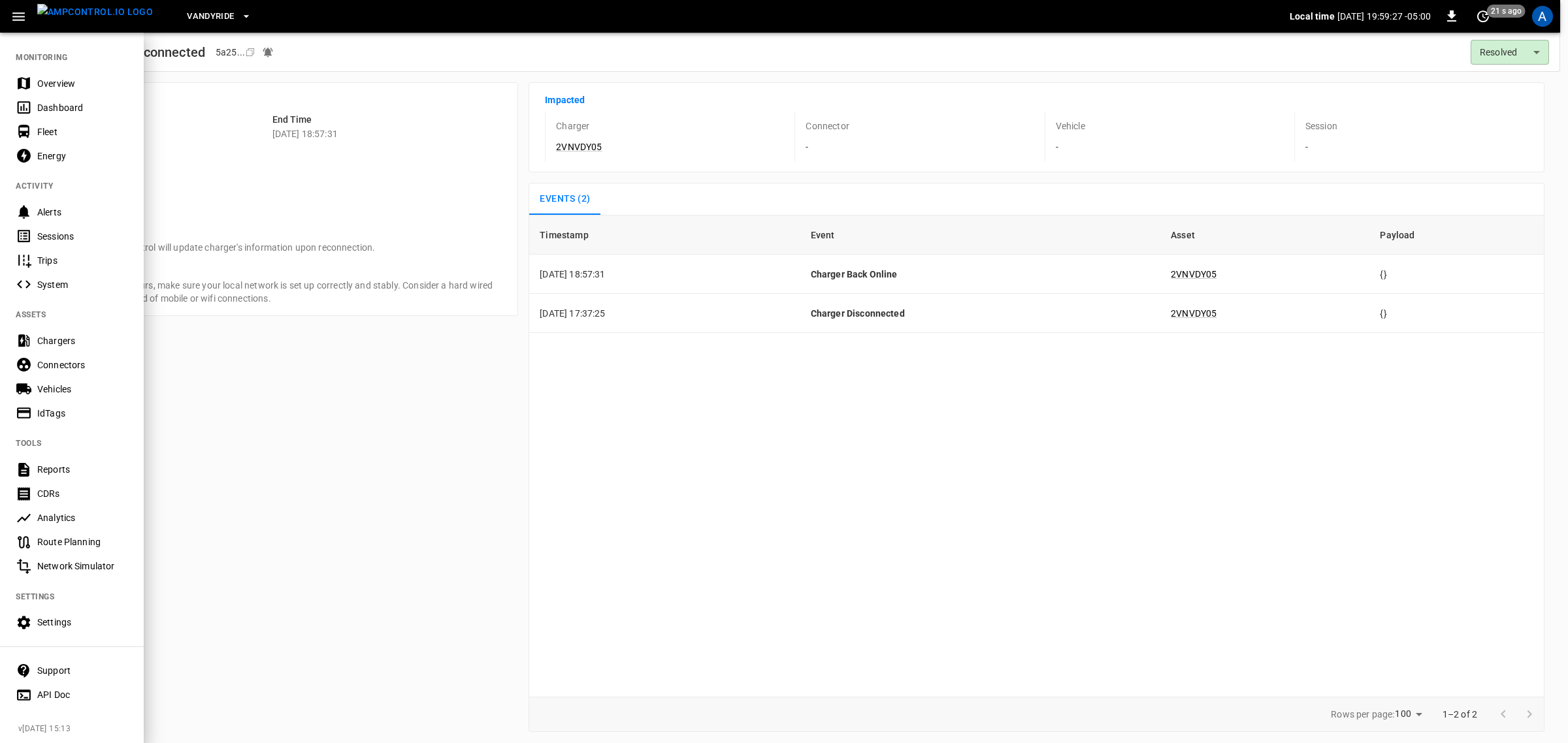
drag, startPoint x: 63, startPoint y: 85, endPoint x: 71, endPoint y: 88, distance: 8.5
click at [63, 85] on div "Overview" at bounding box center [82, 84] width 90 height 13
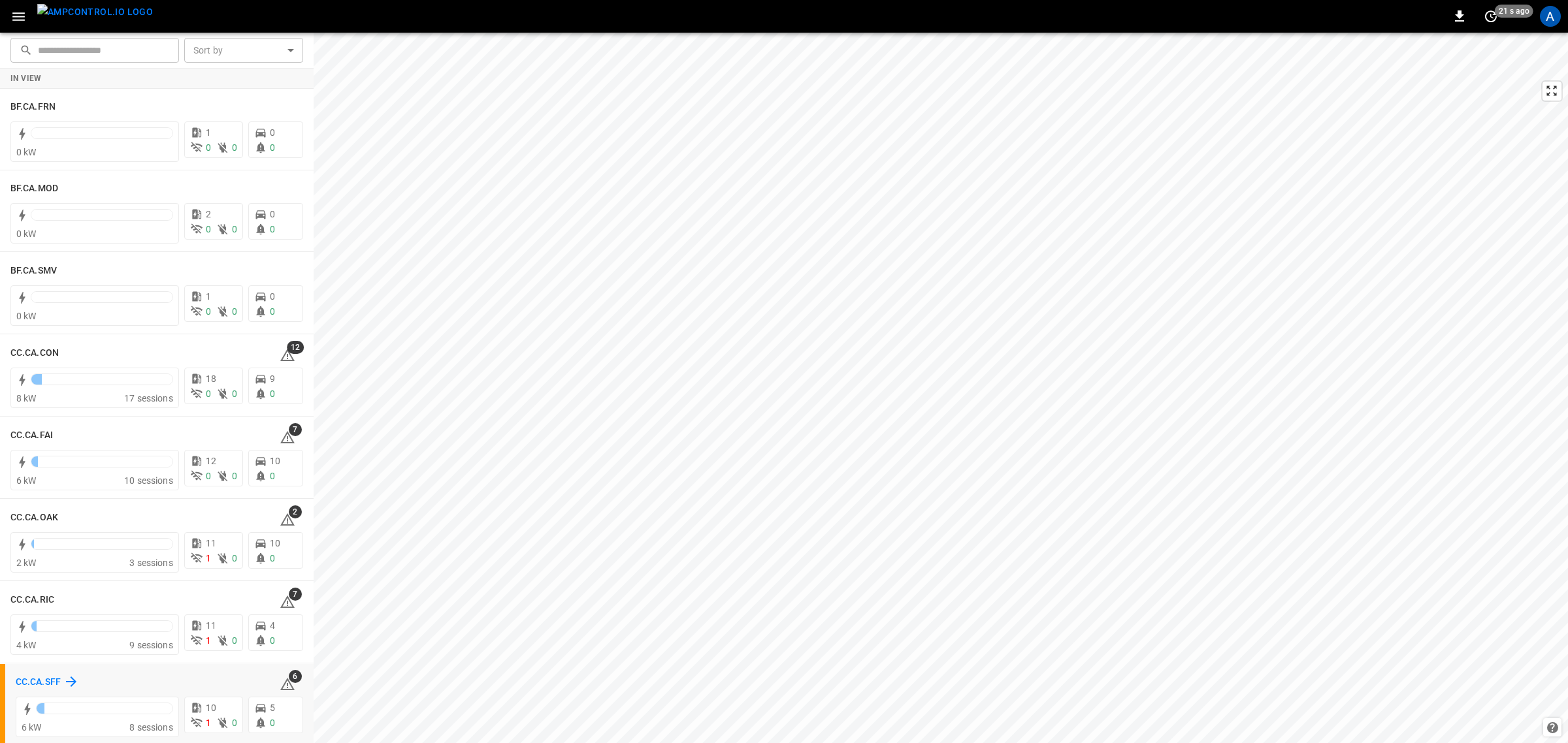
click at [54, 595] on div "CC.CA.SFF" at bounding box center [47, 682] width 63 height 16
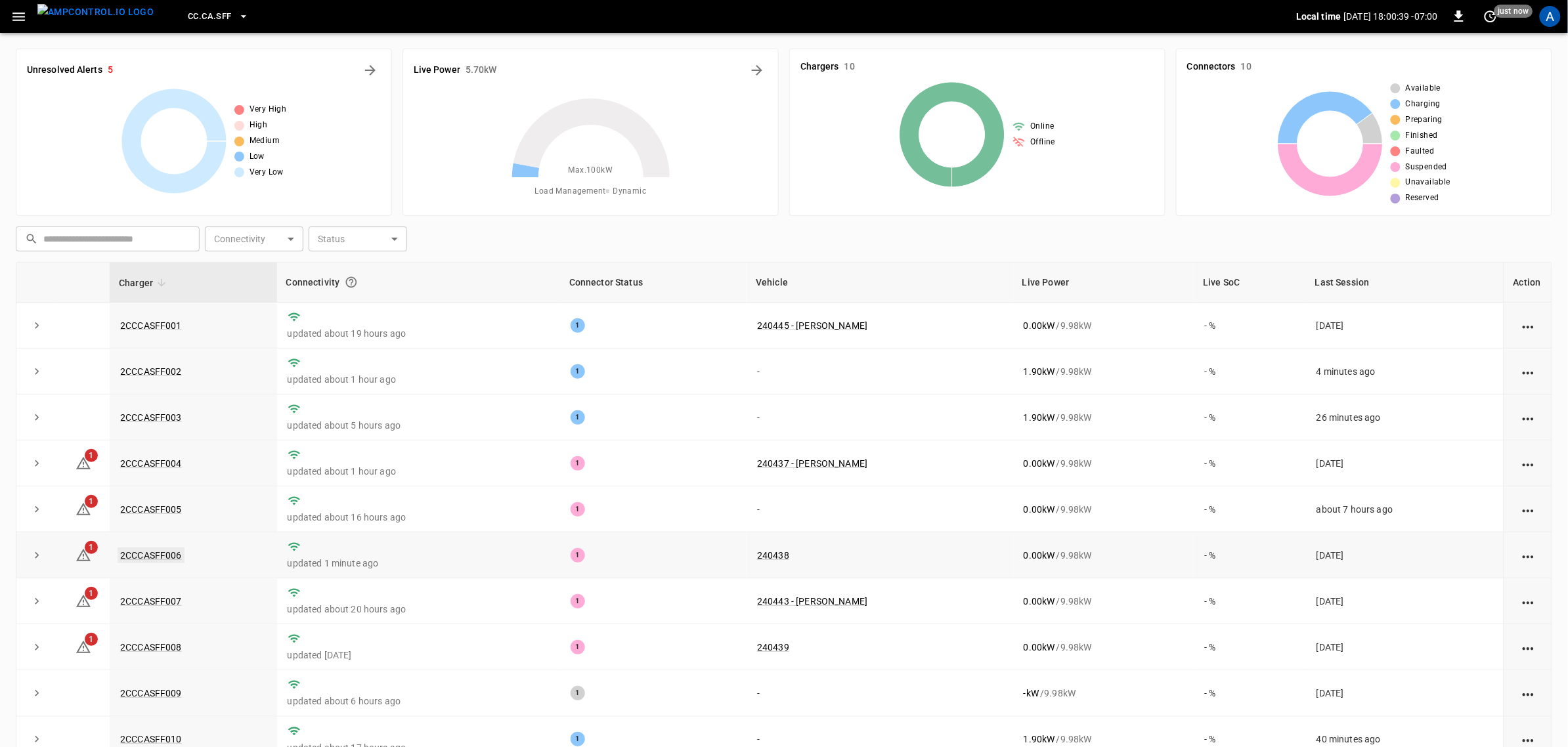
click at [172, 557] on link "2CCCASFF006" at bounding box center [151, 555] width 67 height 16
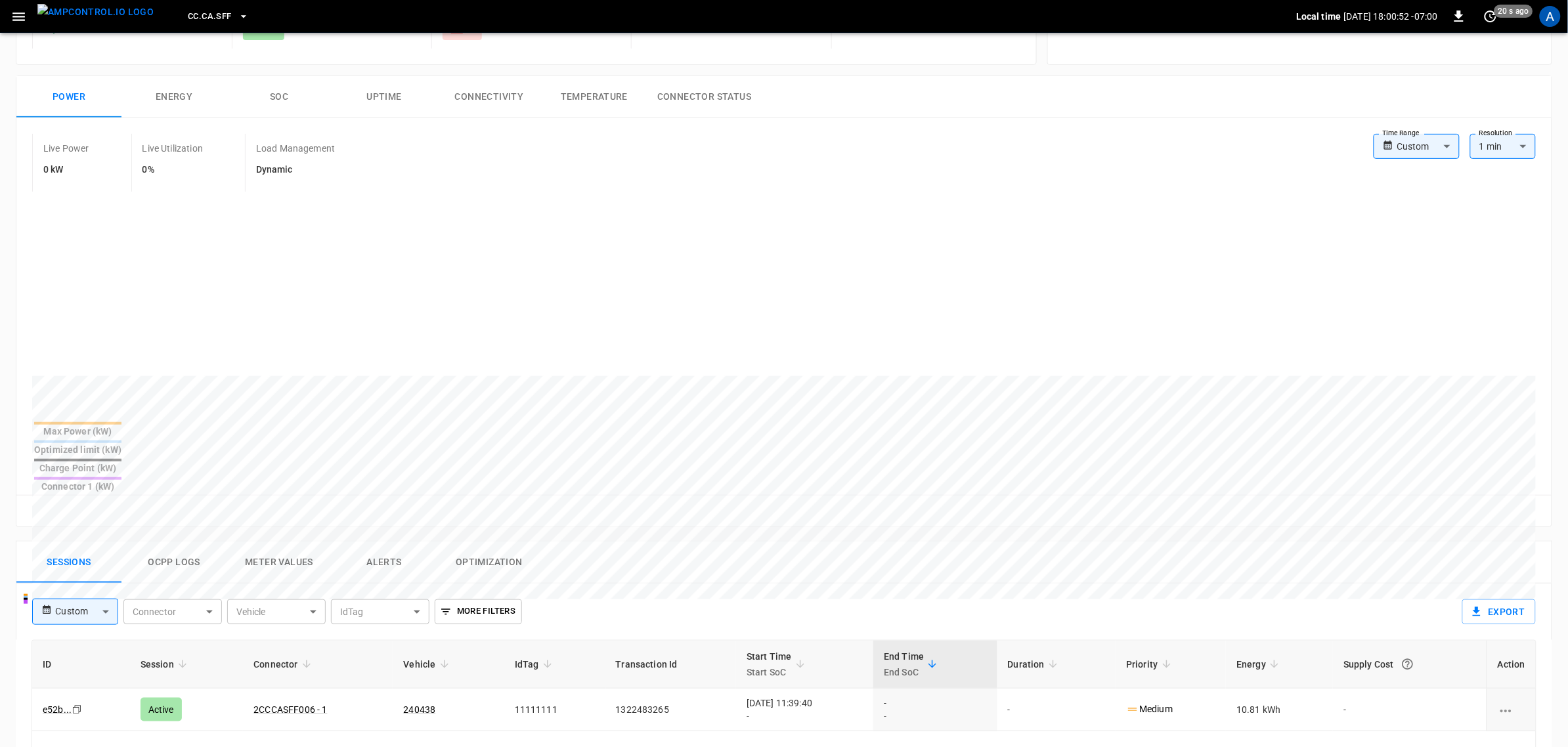
scroll to position [328, 0]
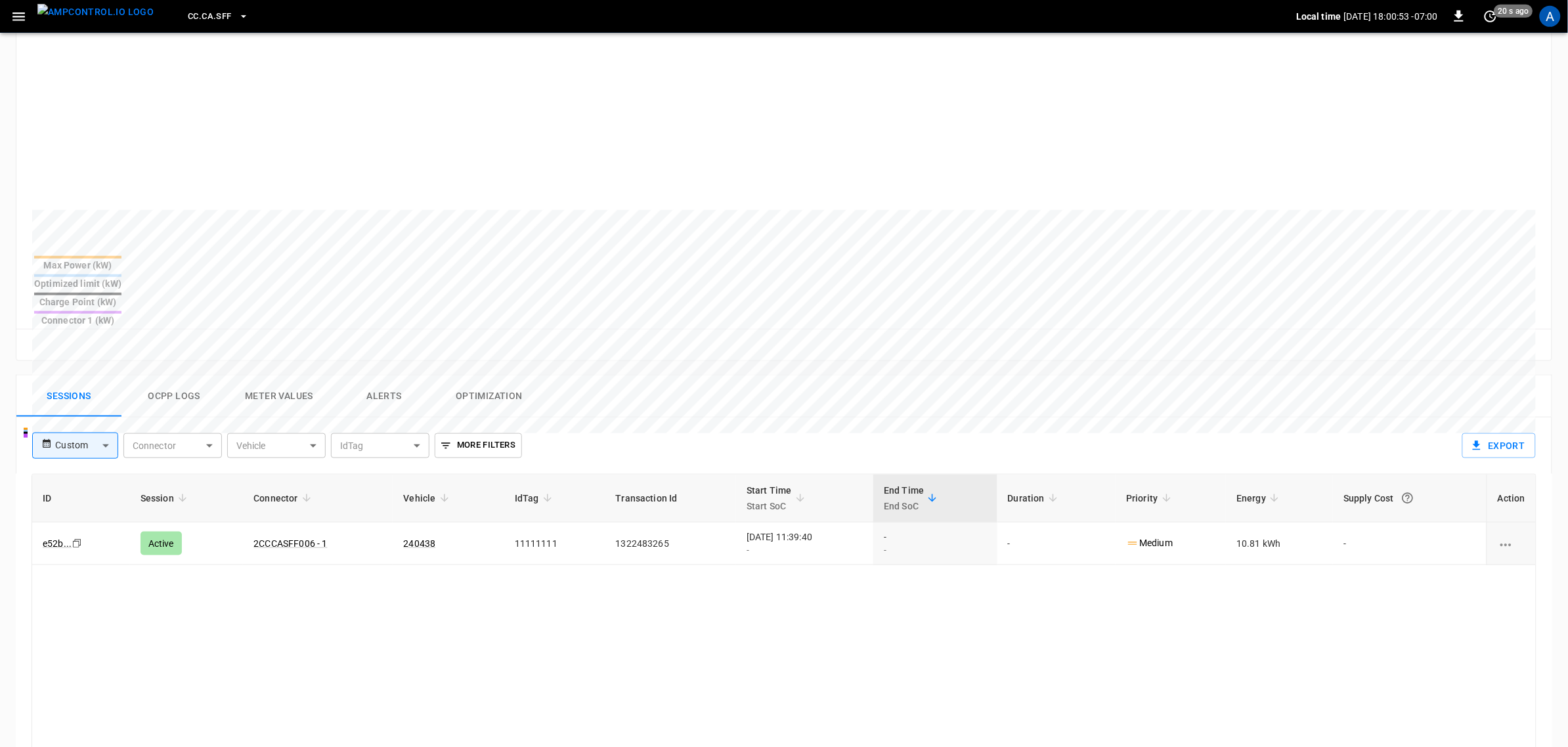
click at [389, 375] on button "Alerts" at bounding box center [384, 396] width 105 height 42
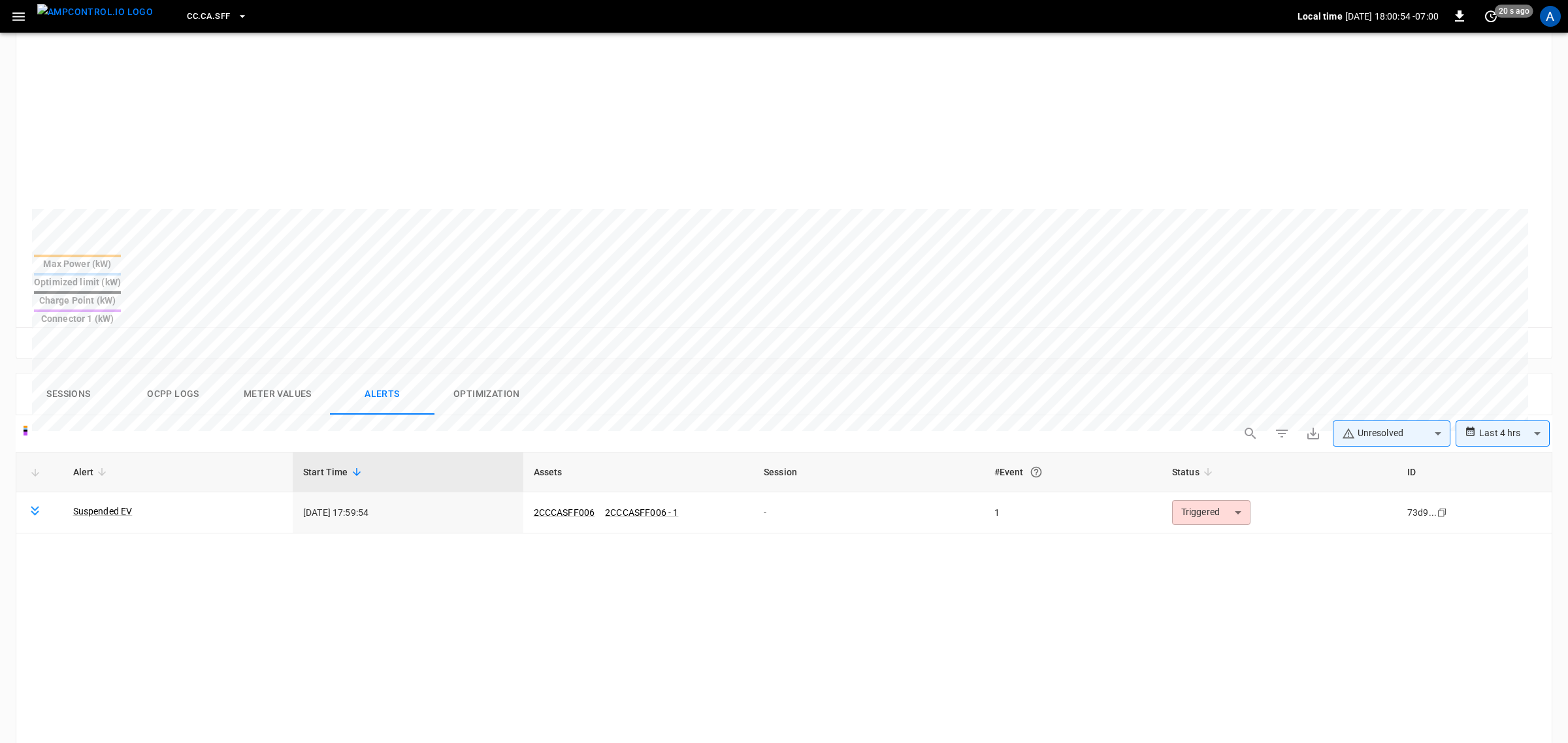
click at [1254, 396] on body "**********" at bounding box center [784, 386] width 1568 height 1426
click at [1254, 426] on li "Resolved" at bounding box center [1384, 420] width 118 height 26
type input "**********"
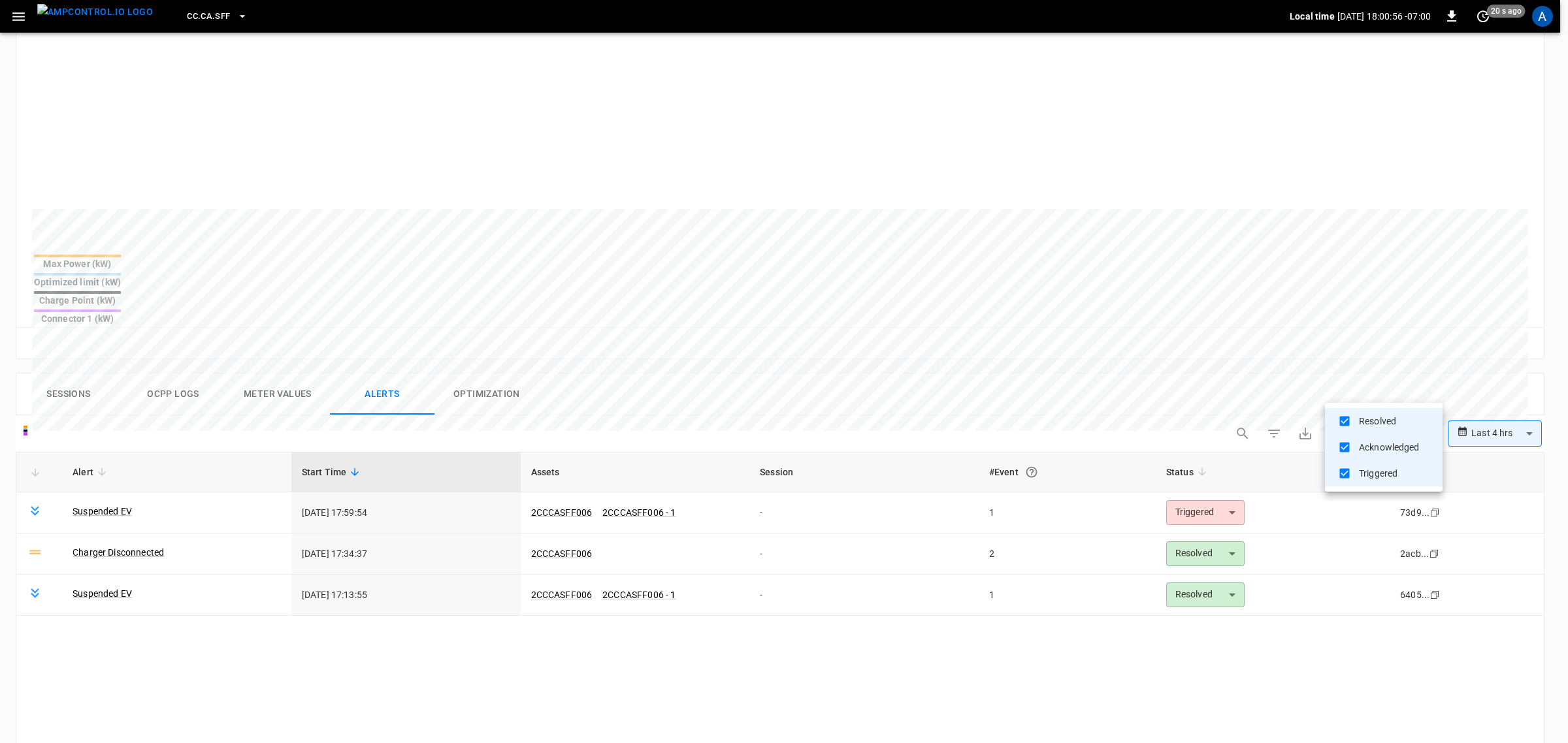
click at [172, 521] on div at bounding box center [784, 372] width 1568 height 743
click at [134, 546] on link "Charger Disconnected" at bounding box center [118, 552] width 91 height 13
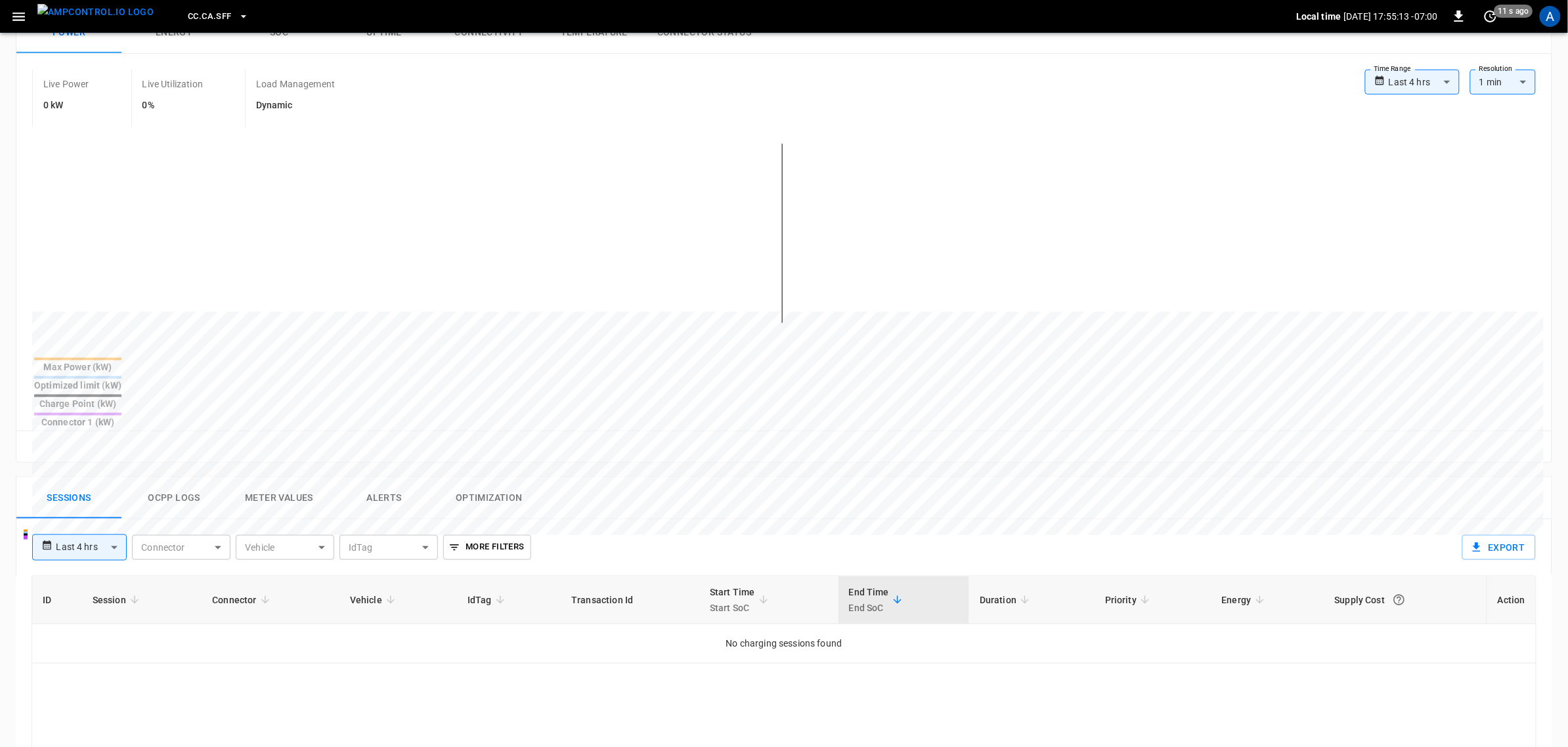
scroll to position [246, 0]
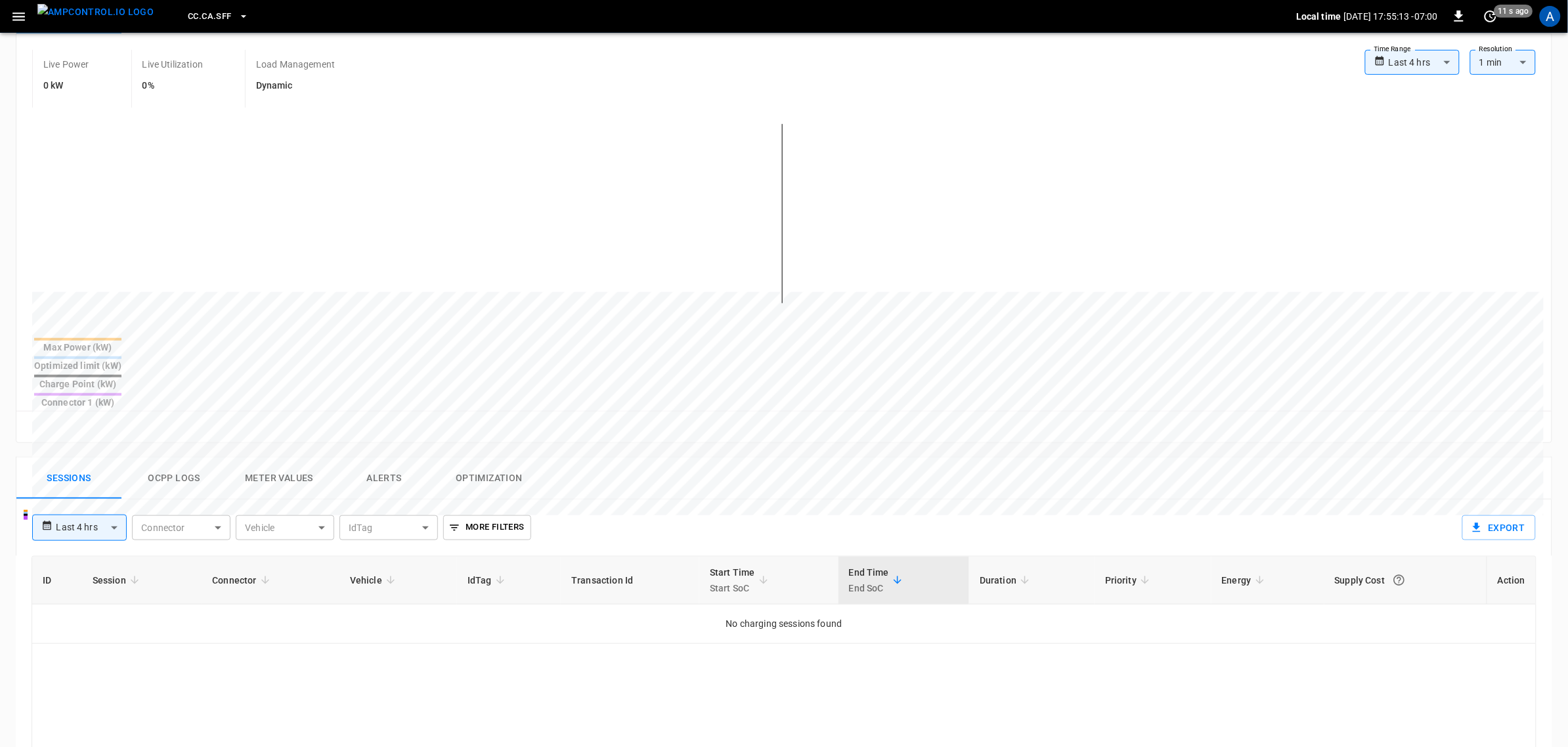
click at [398, 458] on button "Alerts" at bounding box center [384, 479] width 105 height 42
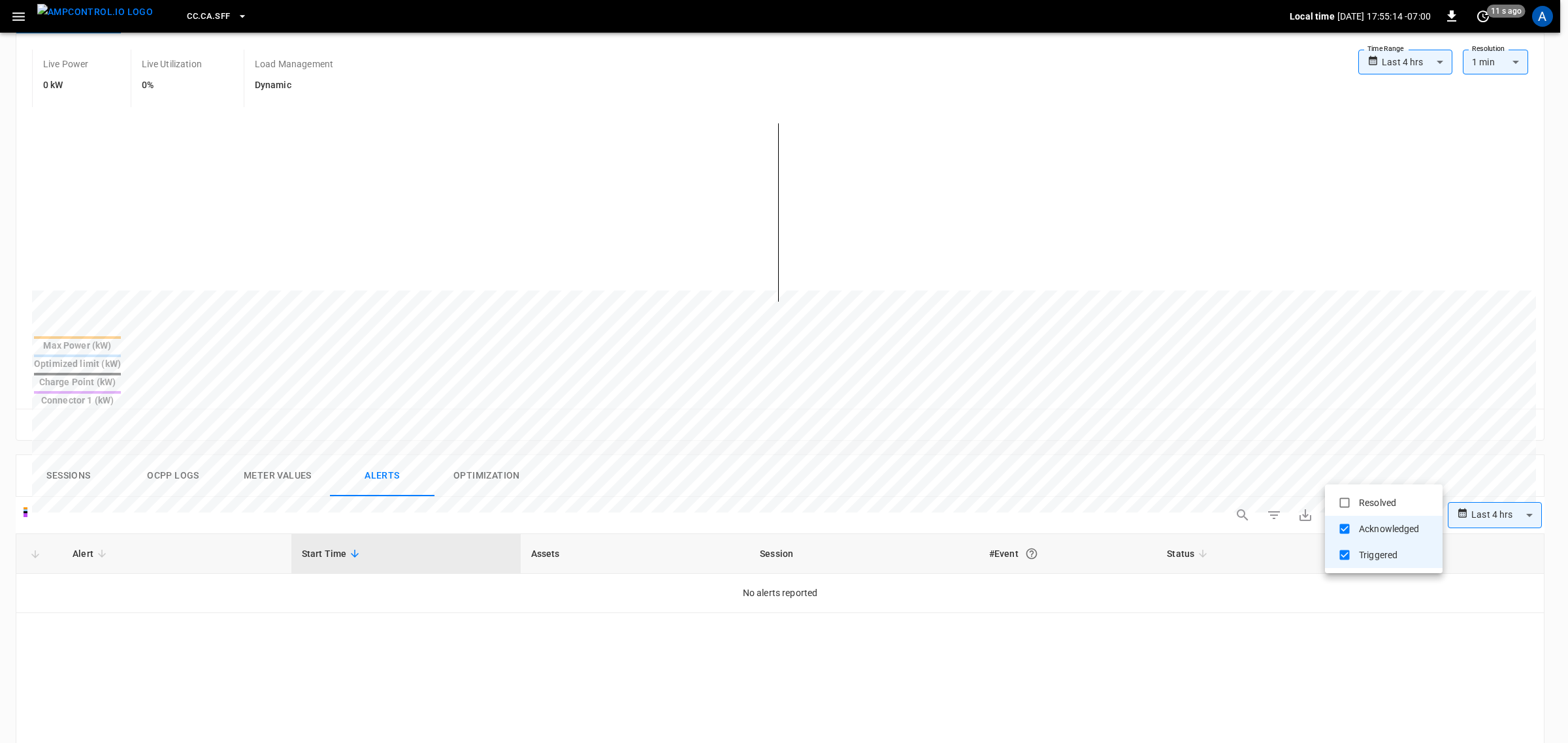
click at [1369, 464] on body "**********" at bounding box center [784, 469] width 1568 height 1426
click at [1366, 510] on li "Resolved" at bounding box center [1384, 503] width 118 height 26
type input "**********"
click at [124, 566] on div at bounding box center [784, 372] width 1568 height 743
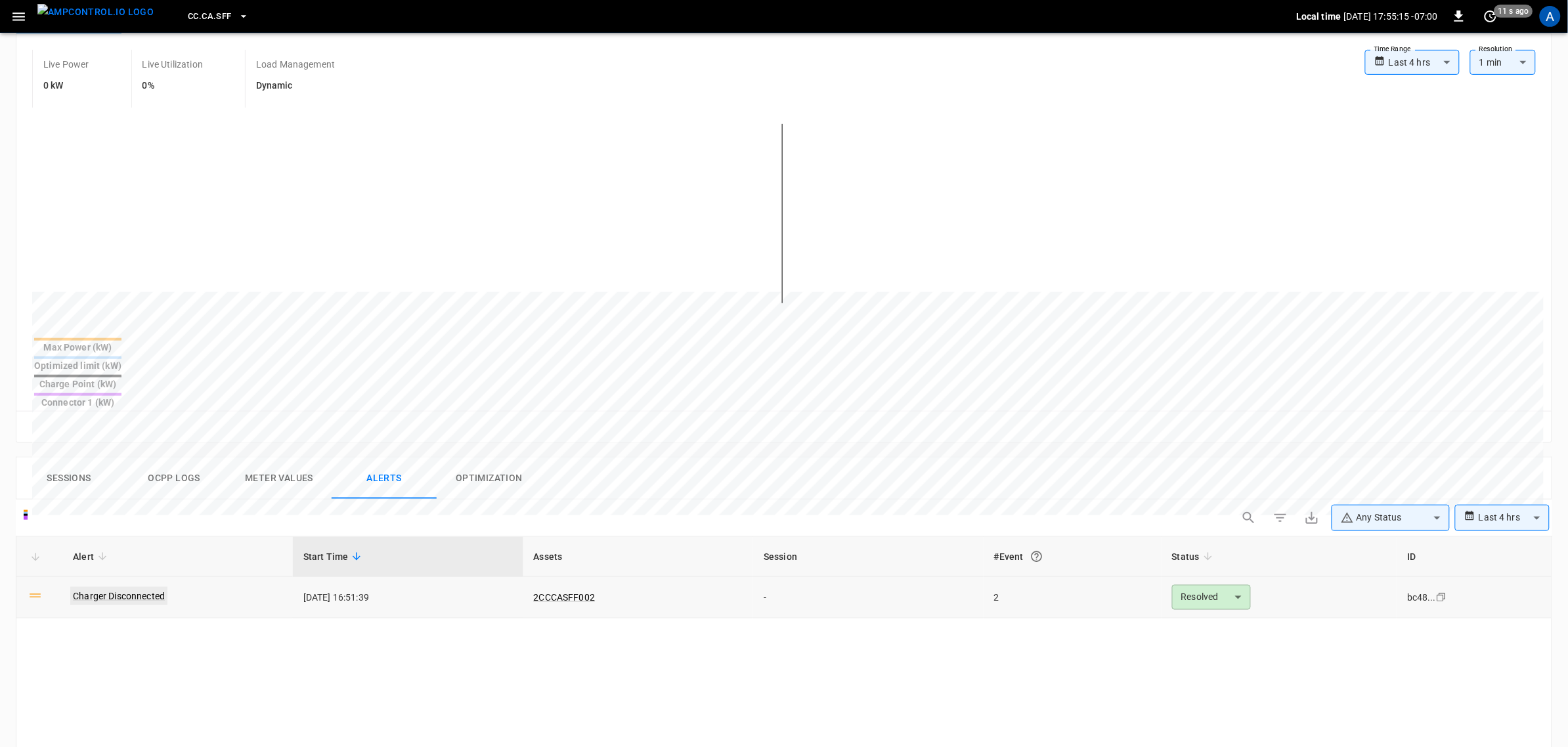
click at [118, 587] on link "Charger Disconnected" at bounding box center [118, 596] width 98 height 18
